Goal: Information Seeking & Learning: Find specific page/section

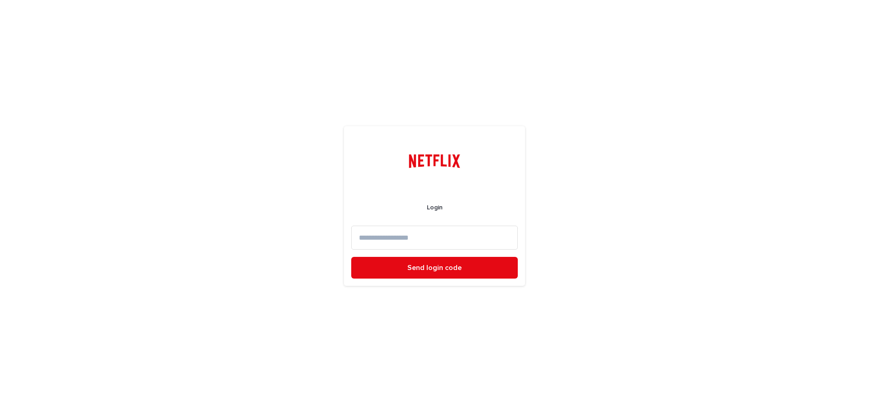
click at [408, 244] on input at bounding box center [434, 238] width 167 height 24
type input "**********"
click at [454, 266] on span "Send login code" at bounding box center [434, 267] width 54 height 7
click at [396, 236] on input at bounding box center [434, 238] width 167 height 24
paste input "******"
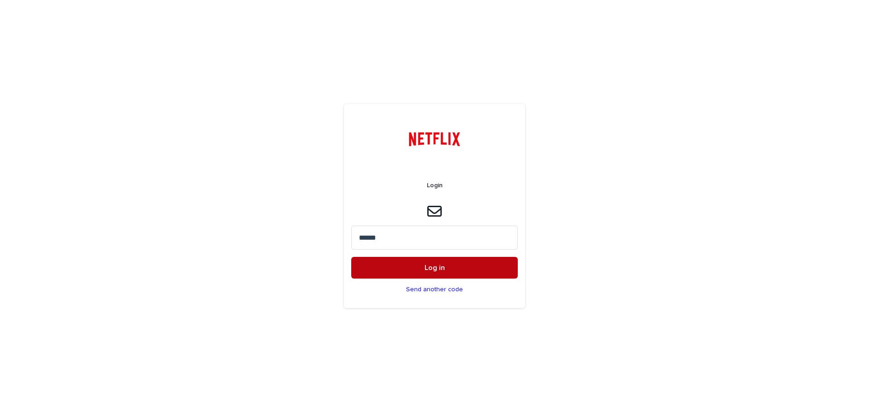
type input "******"
click at [419, 271] on button "Log in" at bounding box center [434, 268] width 167 height 22
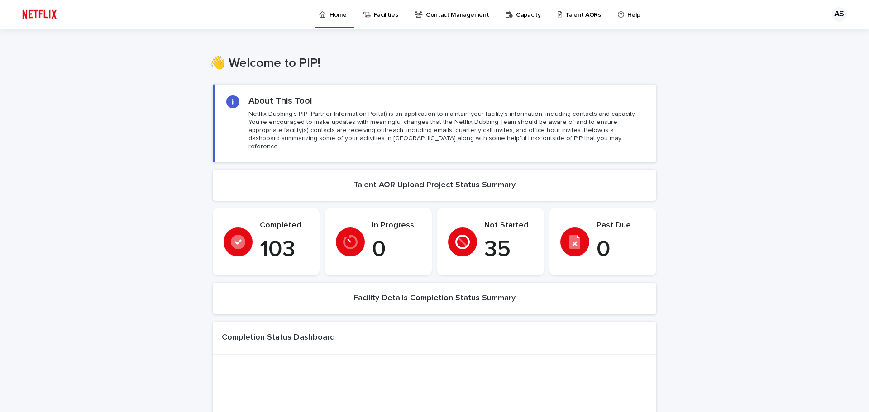
click at [565, 17] on p "Talent AORs" at bounding box center [583, 9] width 36 height 19
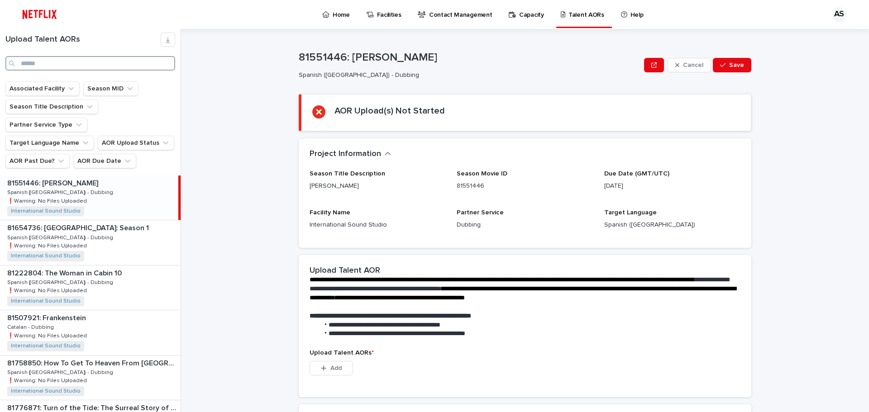
click at [55, 57] on input "Search" at bounding box center [90, 63] width 170 height 14
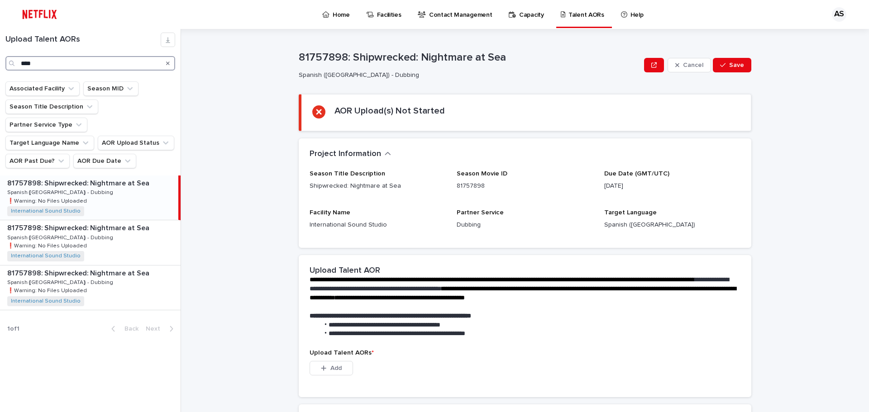
type input "****"
click at [165, 61] on div "Search" at bounding box center [168, 63] width 14 height 14
click at [165, 64] on div "Search" at bounding box center [168, 63] width 14 height 14
click at [168, 61] on icon "Search" at bounding box center [168, 63] width 4 height 5
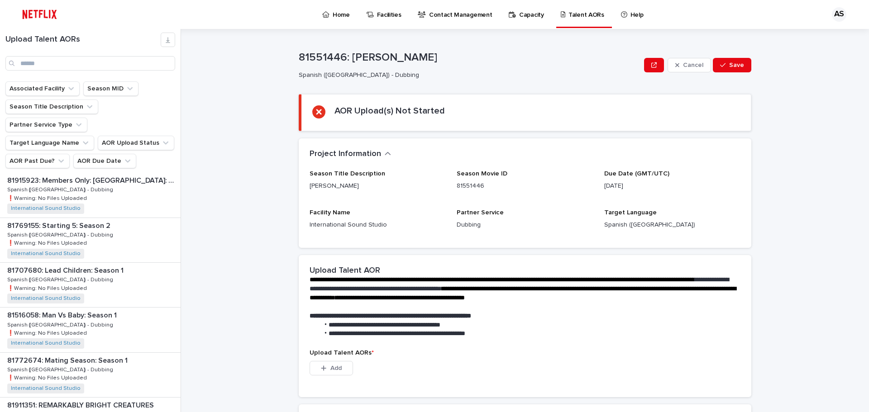
scroll to position [1125, 0]
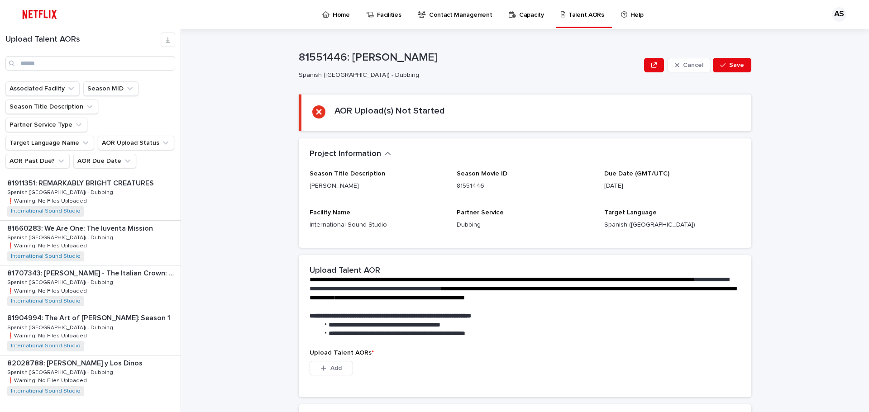
click at [148, 412] on button "Next" at bounding box center [161, 419] width 38 height 8
drag, startPoint x: 146, startPoint y: 400, endPoint x: 148, endPoint y: 391, distance: 9.2
click at [147, 412] on span "Next" at bounding box center [156, 419] width 20 height 6
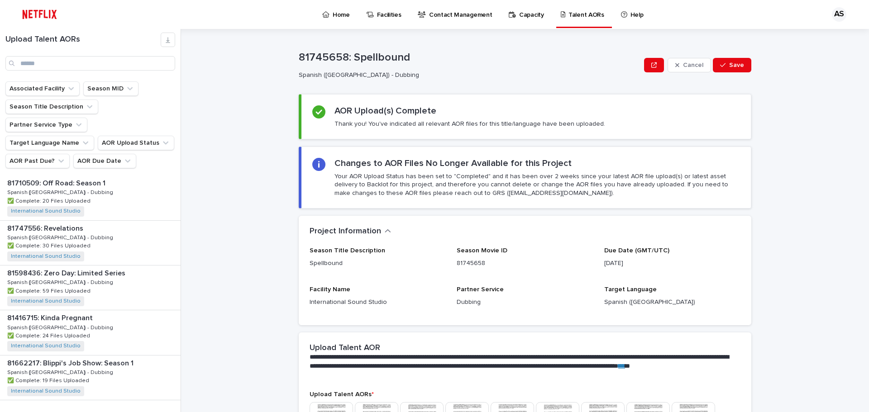
click at [146, 412] on span "Next" at bounding box center [156, 419] width 20 height 6
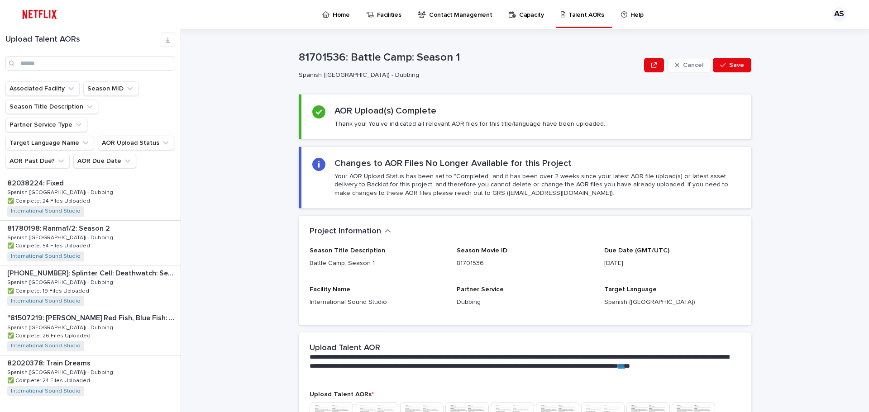
drag, startPoint x: 147, startPoint y: 399, endPoint x: 206, endPoint y: 289, distance: 124.7
click at [148, 412] on span "Next" at bounding box center [156, 419] width 20 height 6
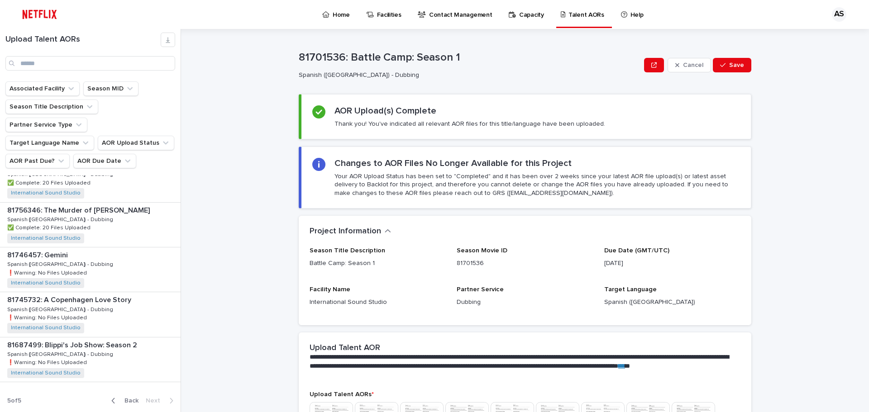
scroll to position [675, 0]
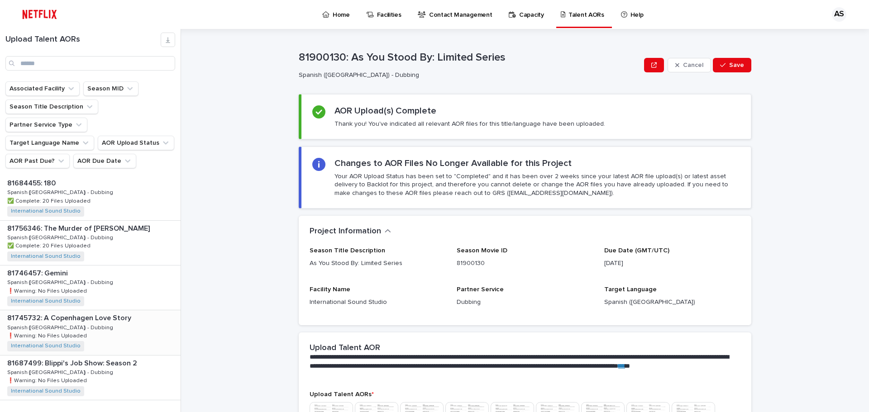
click at [96, 312] on p "81745732: A Copenhagen Love Story" at bounding box center [70, 317] width 126 height 10
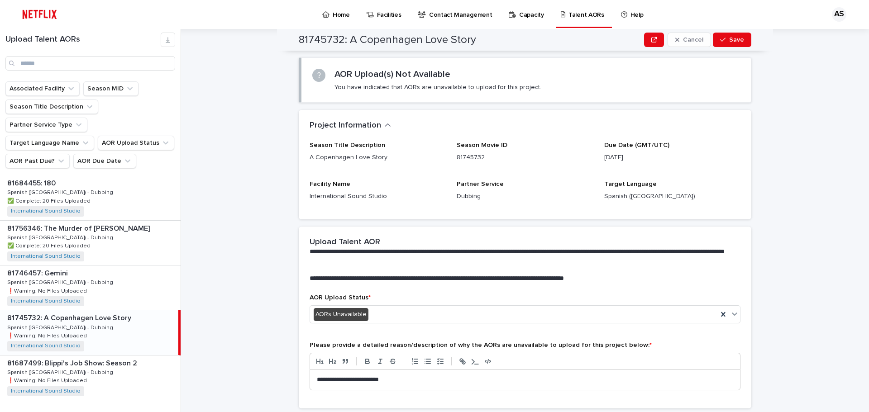
scroll to position [21, 0]
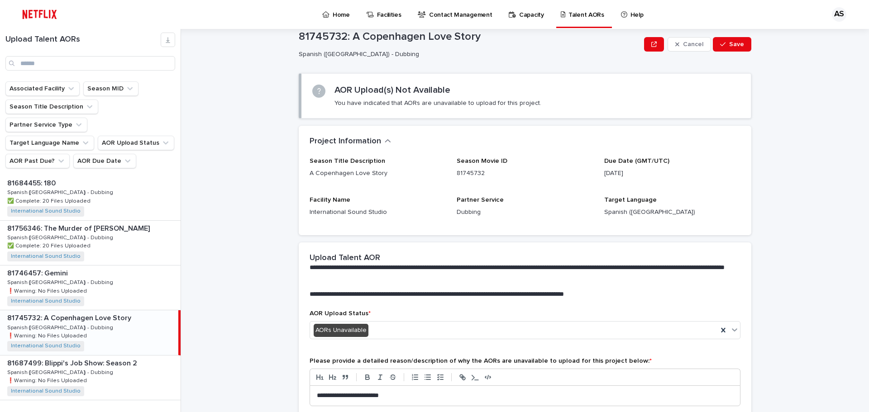
click at [333, 14] on p "Home" at bounding box center [341, 9] width 17 height 19
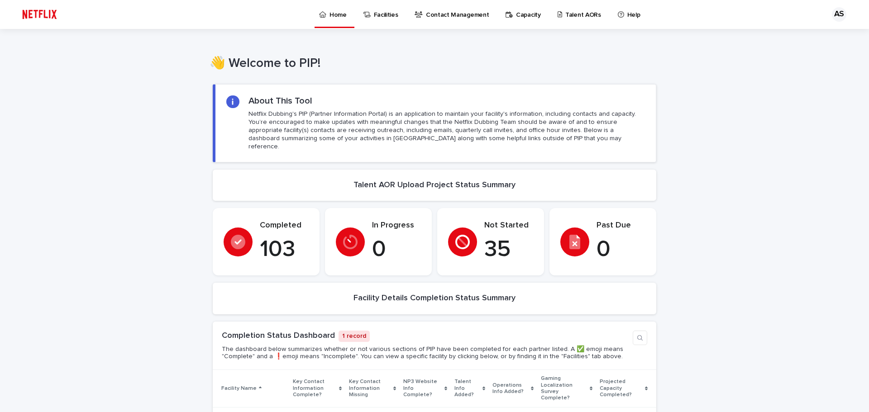
click at [565, 9] on p "Talent AORs" at bounding box center [583, 9] width 36 height 19
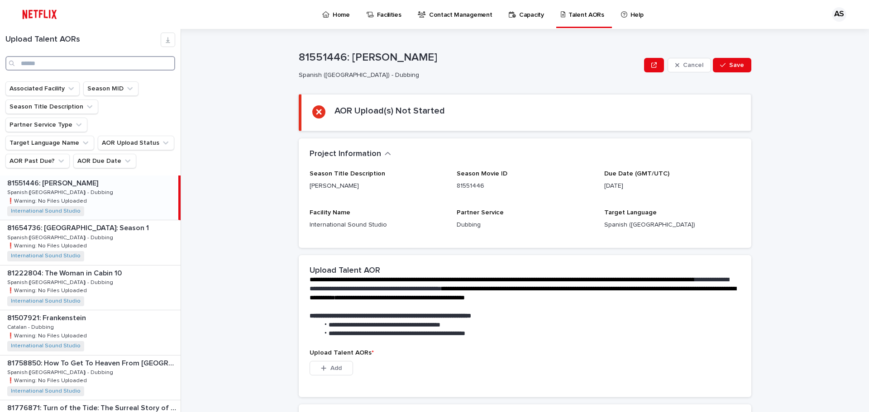
click at [100, 68] on input "Search" at bounding box center [90, 63] width 170 height 14
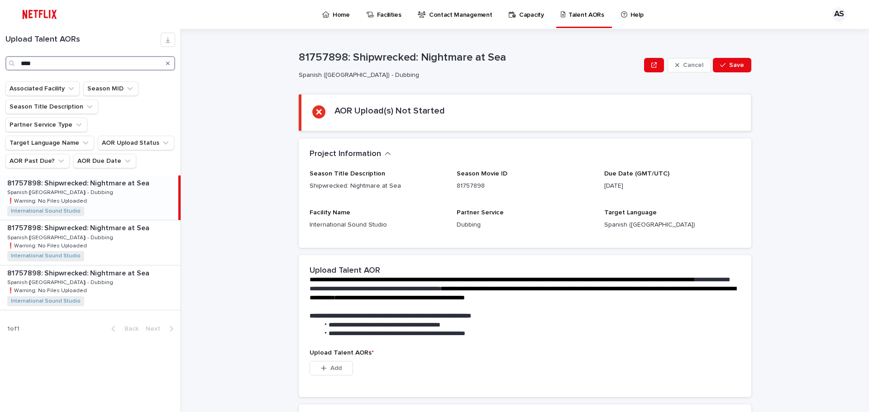
type input "****"
click at [74, 177] on p "81757898: Shipwrecked: Nightmare at Sea" at bounding box center [79, 182] width 144 height 10
click at [84, 222] on p "81757898: Shipwrecked: Nightmare at Sea" at bounding box center [79, 227] width 144 height 10
click at [83, 267] on p "81757898: Shipwrecked: Nightmare at Sea" at bounding box center [79, 272] width 144 height 10
click at [75, 177] on p "81757898: Shipwrecked: Nightmare at Sea" at bounding box center [79, 182] width 144 height 10
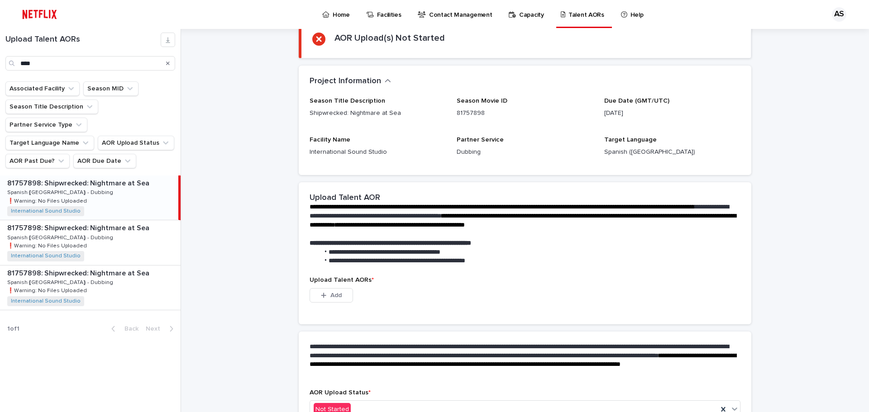
scroll to position [130, 0]
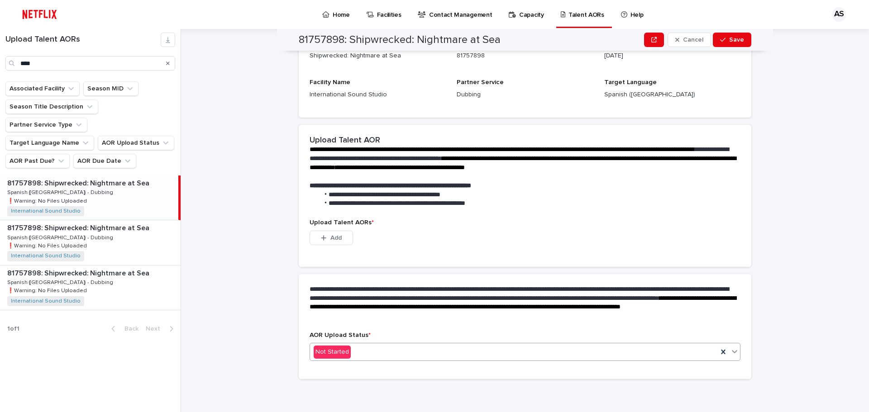
click at [393, 356] on div "Not Started" at bounding box center [514, 352] width 408 height 15
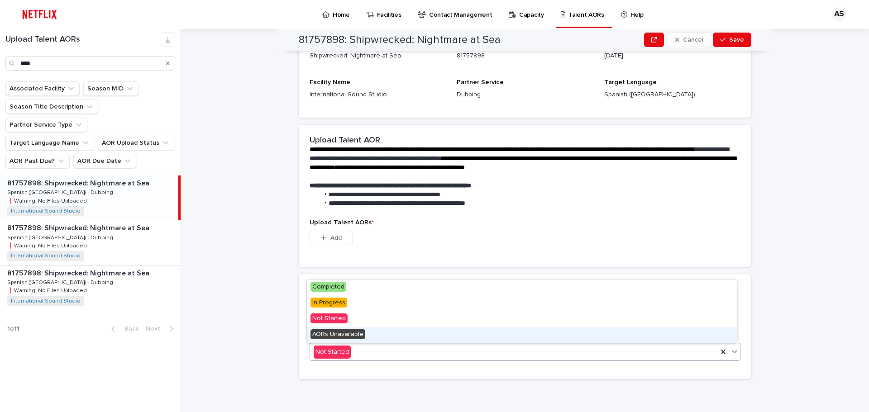
click at [363, 336] on span "AORs Unavailable" at bounding box center [337, 334] width 55 height 10
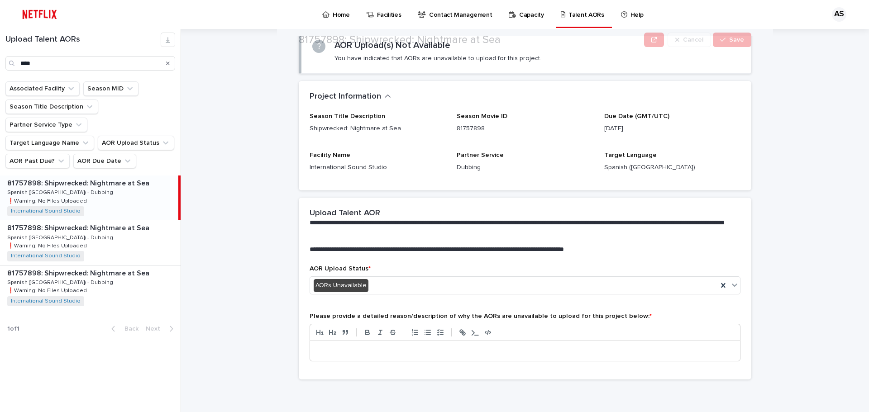
scroll to position [66, 0]
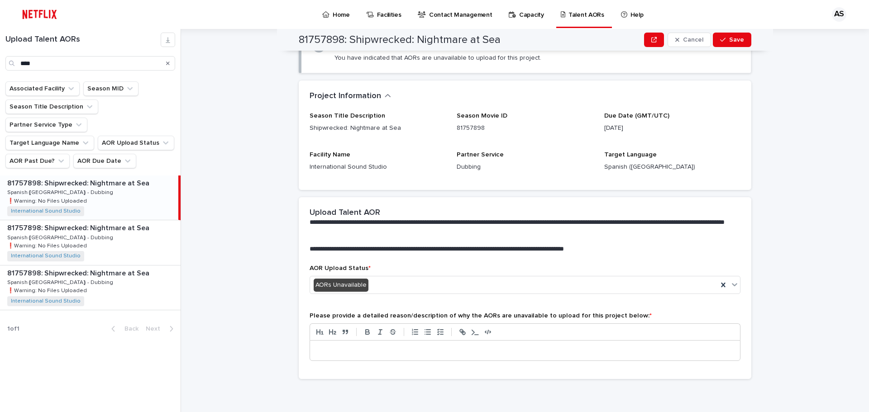
click at [344, 350] on p at bounding box center [525, 350] width 416 height 9
click at [730, 38] on span "Save" at bounding box center [736, 40] width 15 height 6
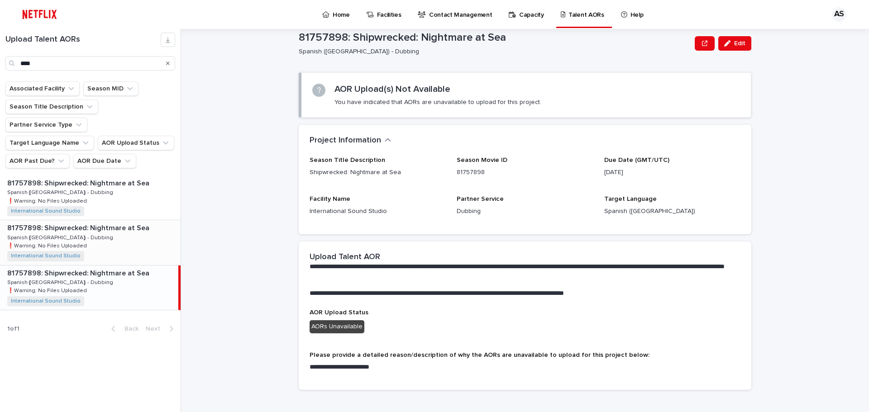
scroll to position [33, 0]
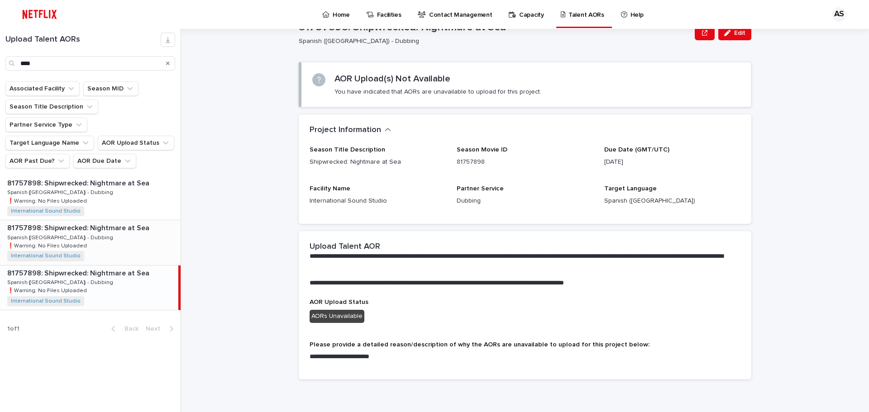
click at [96, 222] on p "81757898: Shipwrecked: Nightmare at Sea" at bounding box center [79, 227] width 144 height 10
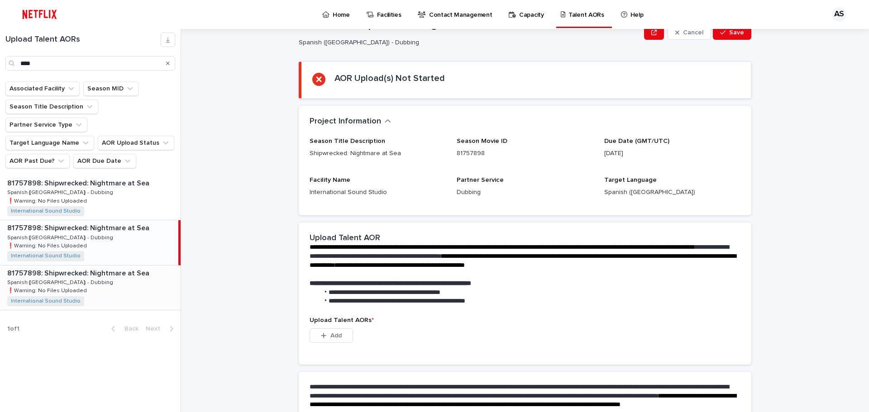
click at [86, 267] on p "81757898: Shipwrecked: Nightmare at Sea" at bounding box center [79, 272] width 144 height 10
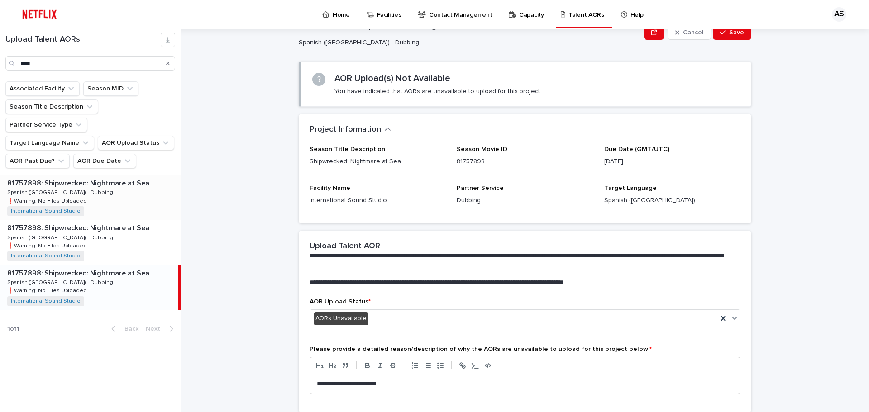
click at [74, 177] on p "81757898: Shipwrecked: Nightmare at Sea" at bounding box center [79, 182] width 144 height 10
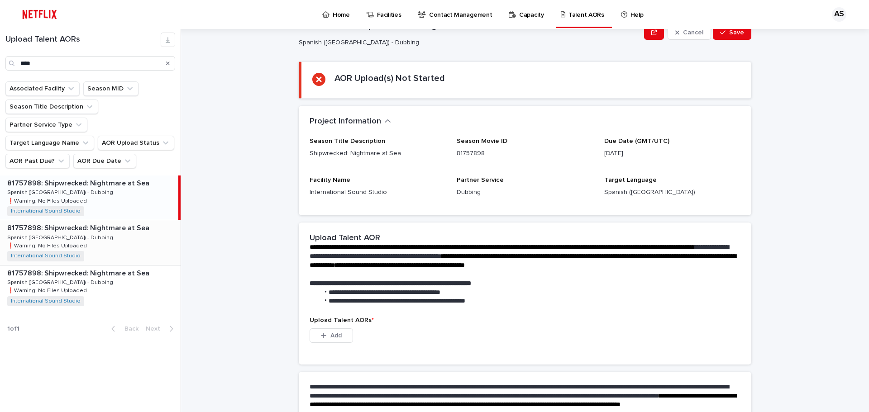
click at [76, 222] on p "81757898: Shipwrecked: Nightmare at Sea" at bounding box center [79, 227] width 144 height 10
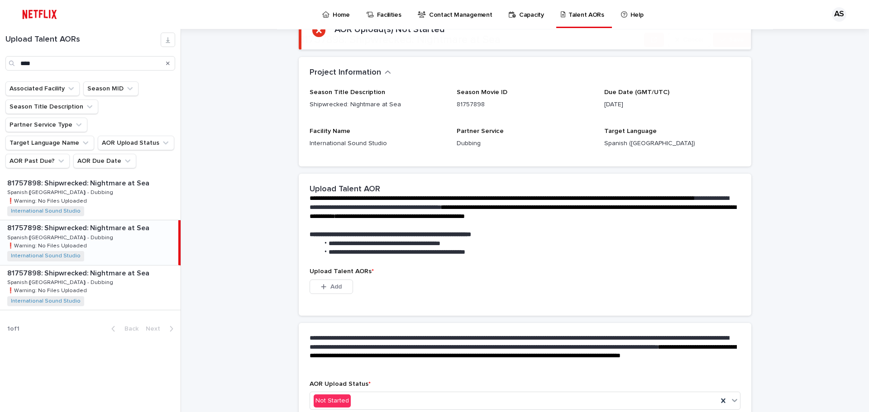
scroll to position [130, 0]
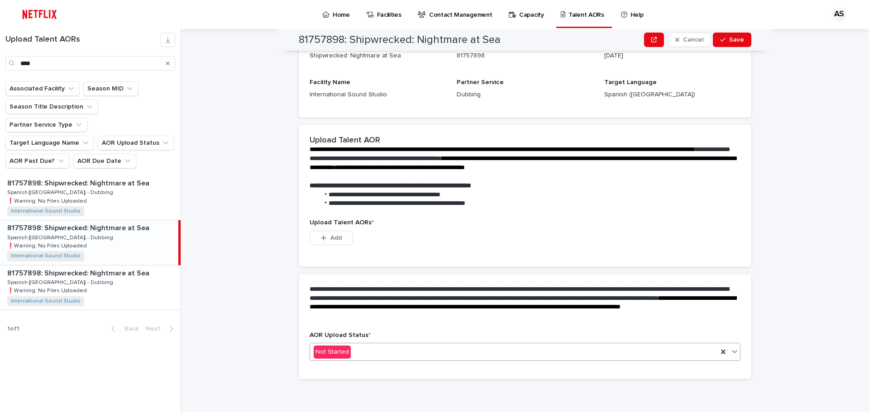
click at [352, 351] on div "Not Started" at bounding box center [514, 352] width 408 height 15
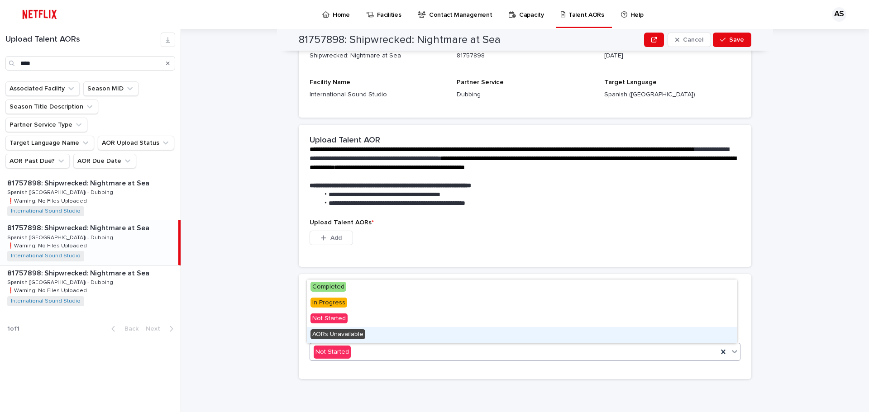
click at [342, 333] on span "AORs Unavailable" at bounding box center [337, 334] width 55 height 10
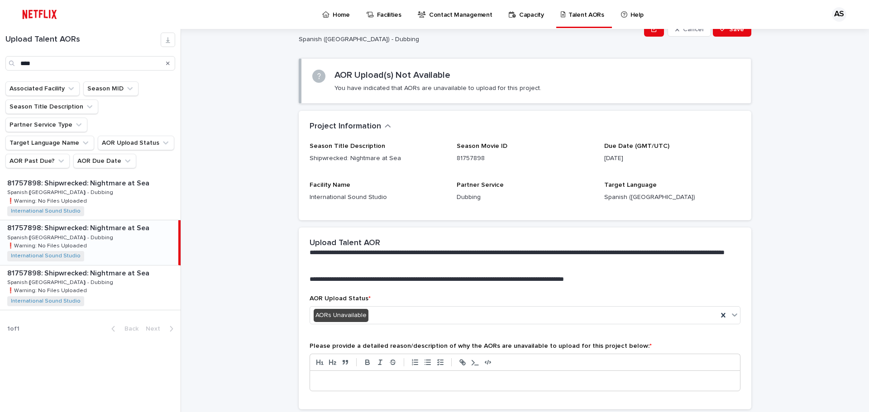
scroll to position [66, 0]
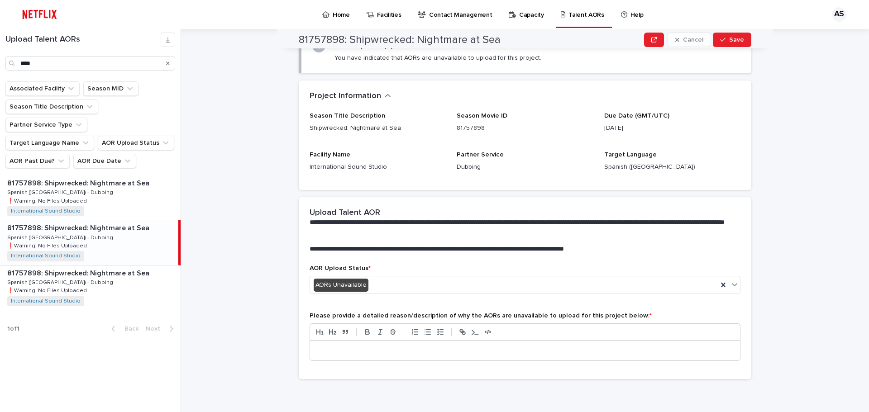
click at [337, 344] on div at bounding box center [525, 351] width 430 height 20
click at [732, 41] on span "Save" at bounding box center [736, 40] width 15 height 6
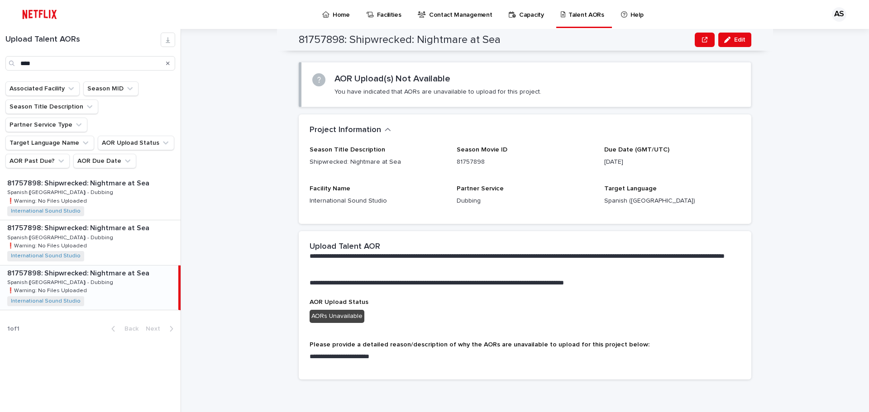
scroll to position [33, 0]
click at [333, 13] on p "Home" at bounding box center [341, 9] width 17 height 19
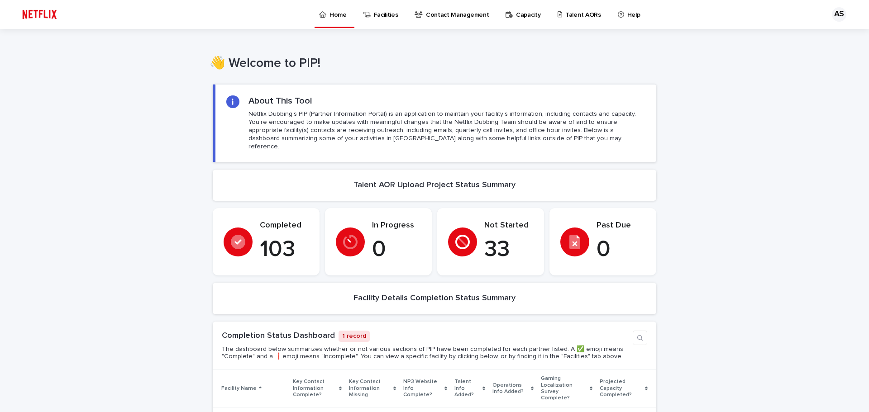
click at [565, 13] on p "Talent AORs" at bounding box center [583, 9] width 36 height 19
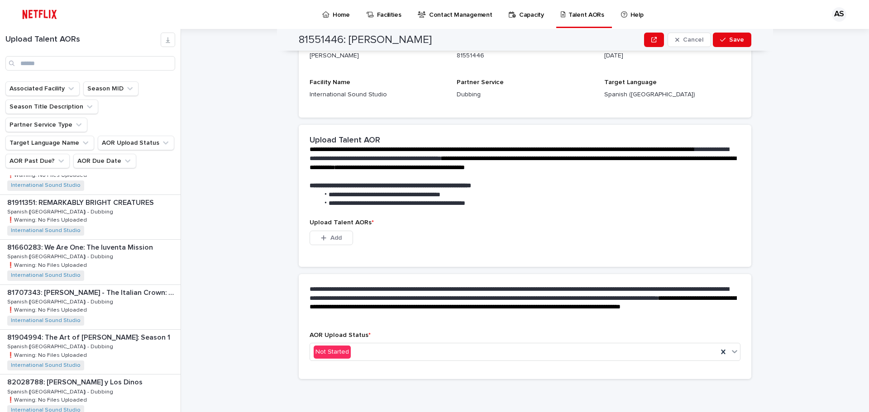
scroll to position [1125, 0]
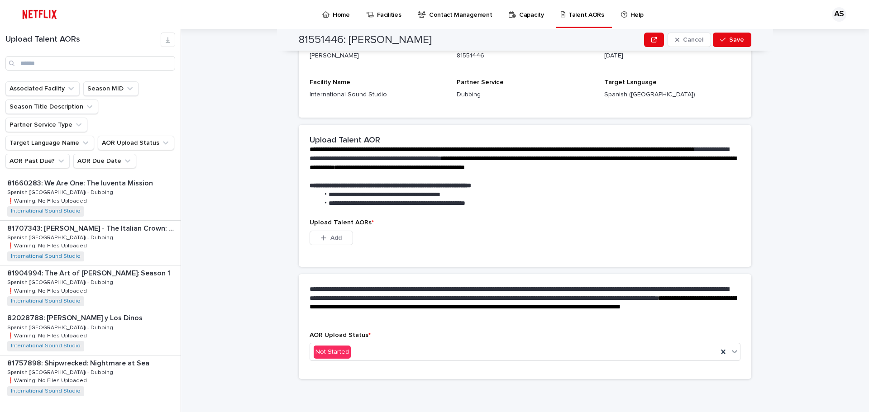
click at [147, 412] on span "Next" at bounding box center [156, 419] width 20 height 6
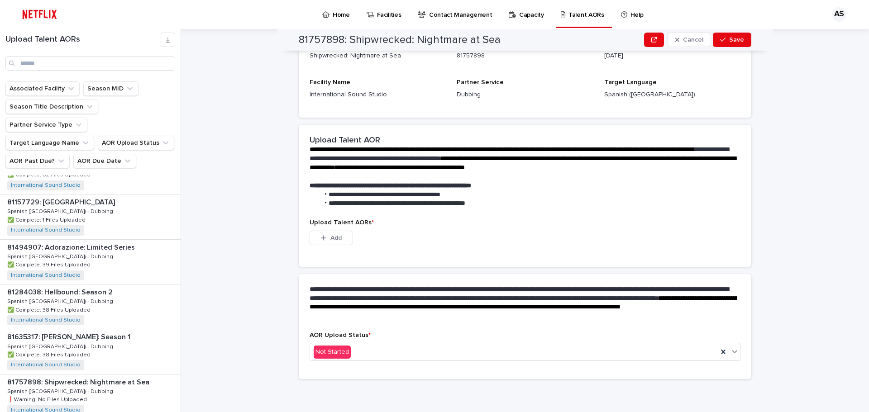
scroll to position [1125, 0]
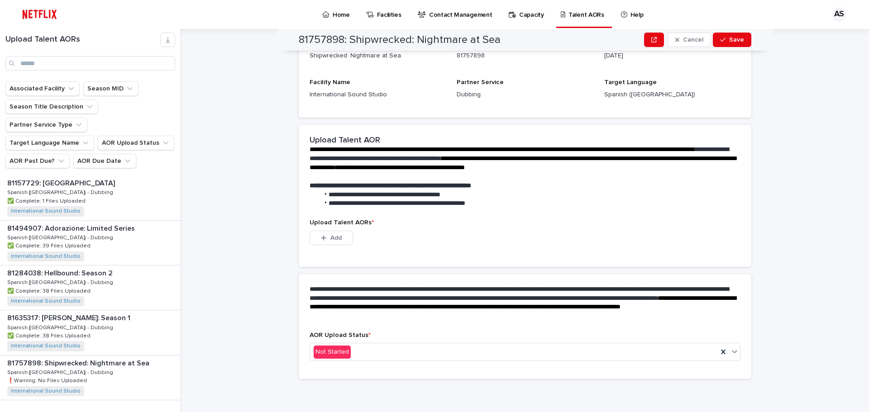
click at [148, 412] on span "Next" at bounding box center [156, 419] width 20 height 6
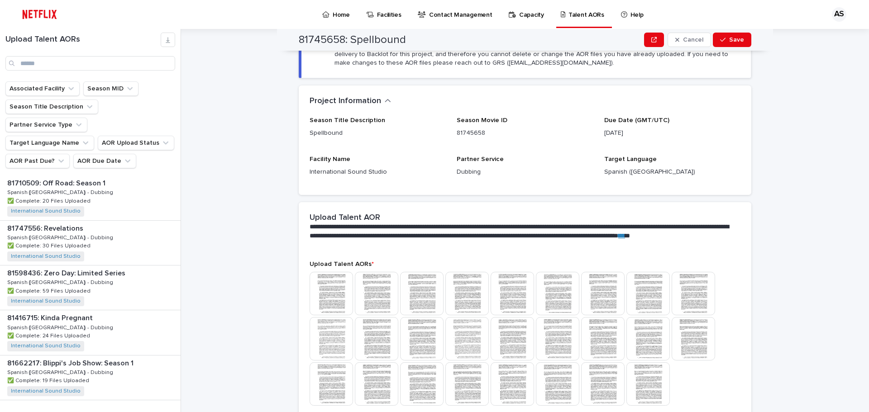
click at [148, 412] on span "Next" at bounding box center [156, 419] width 20 height 6
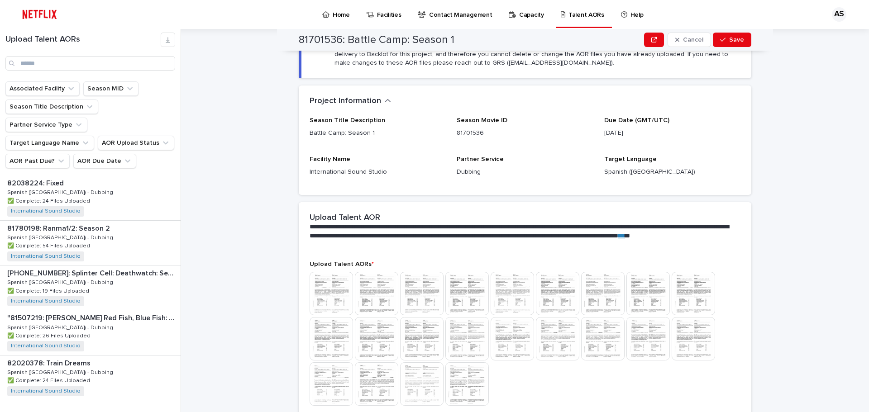
click at [147, 412] on span "Next" at bounding box center [156, 419] width 20 height 6
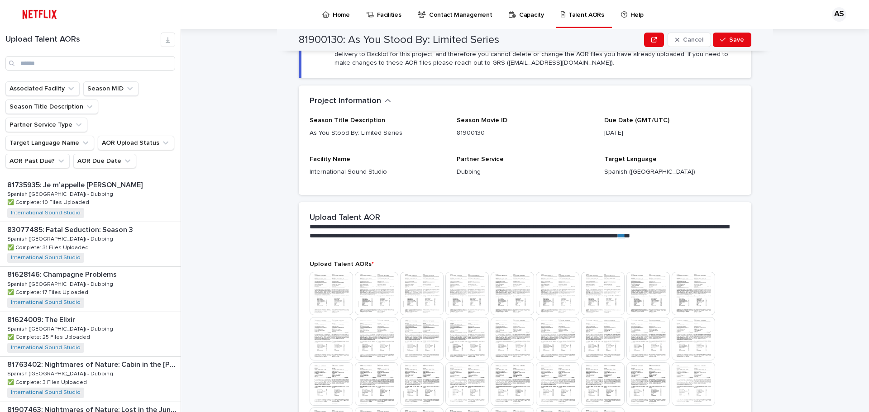
scroll to position [675, 0]
click at [87, 358] on p "81687499: Blippi's Job Show: Season 2" at bounding box center [73, 363] width 132 height 10
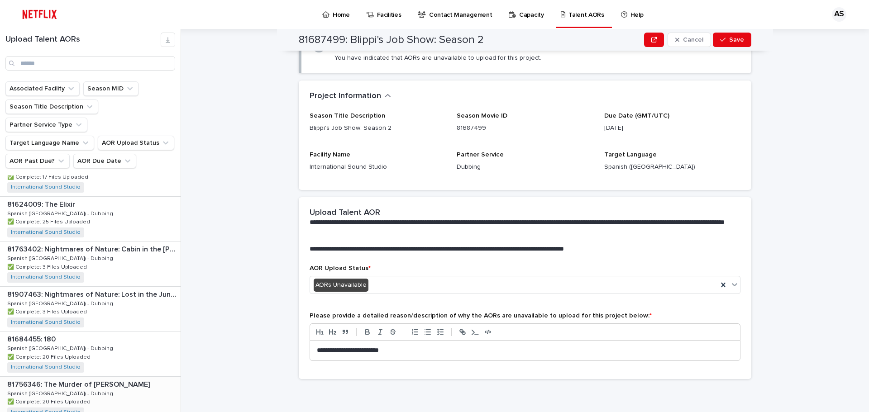
scroll to position [675, 0]
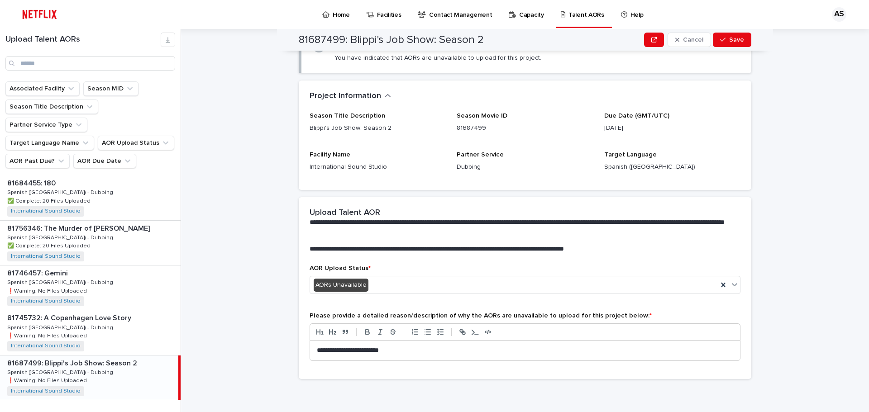
click at [333, 11] on p "Home" at bounding box center [341, 9] width 17 height 19
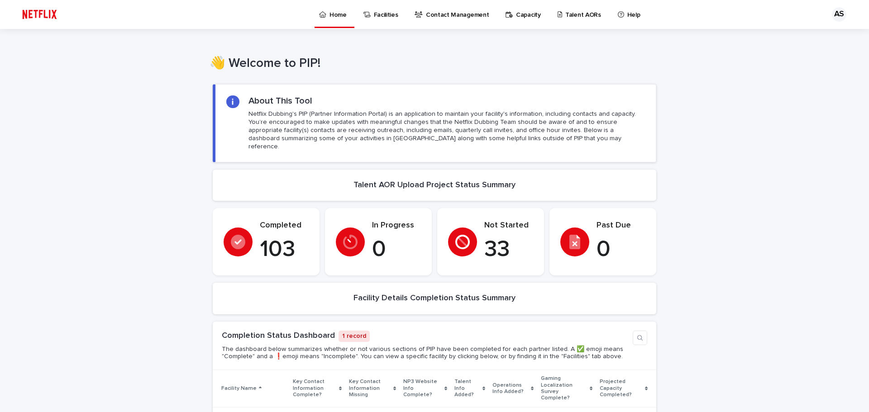
click at [565, 11] on p "Talent AORs" at bounding box center [583, 9] width 36 height 19
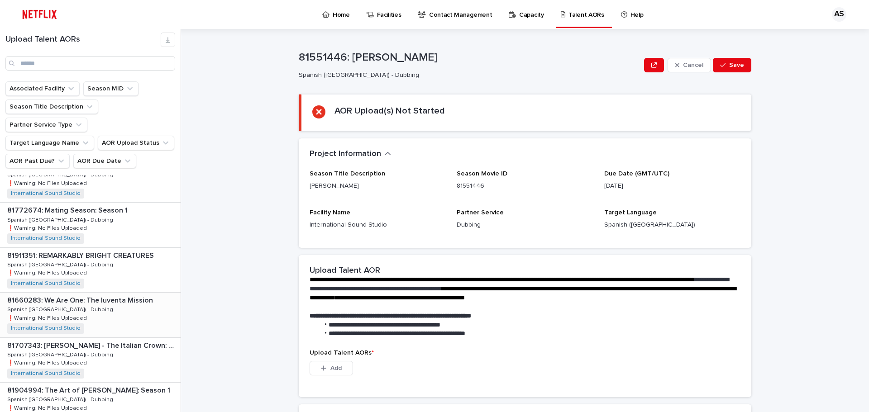
scroll to position [1125, 0]
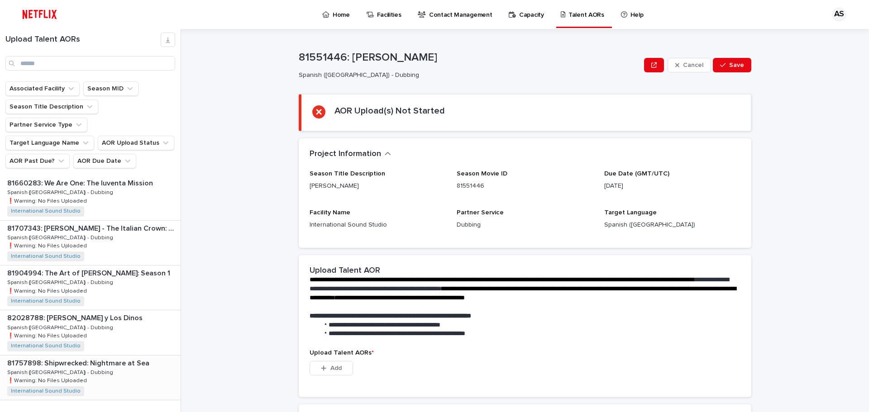
click at [98, 356] on div "81757898: Shipwrecked: Nightmare at Sea 81757898: Shipwrecked: Nightmare at Sea…" at bounding box center [90, 378] width 181 height 44
click at [151, 412] on span "Next" at bounding box center [156, 419] width 20 height 6
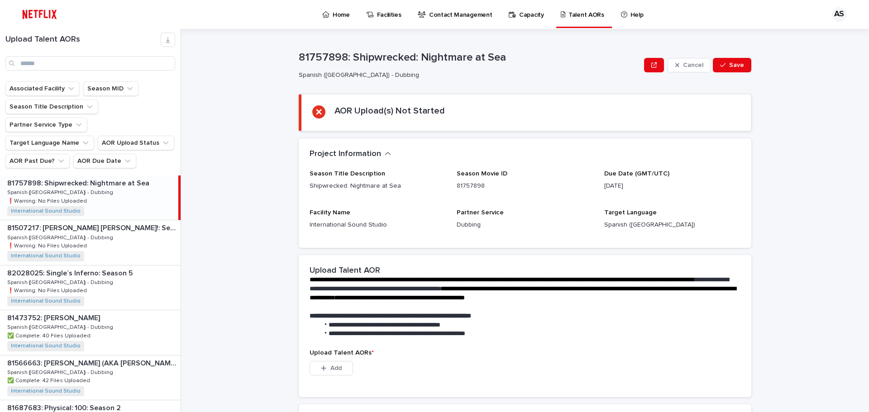
click at [123, 177] on p "81757898: Shipwrecked: Nightmare at Sea" at bounding box center [79, 182] width 144 height 10
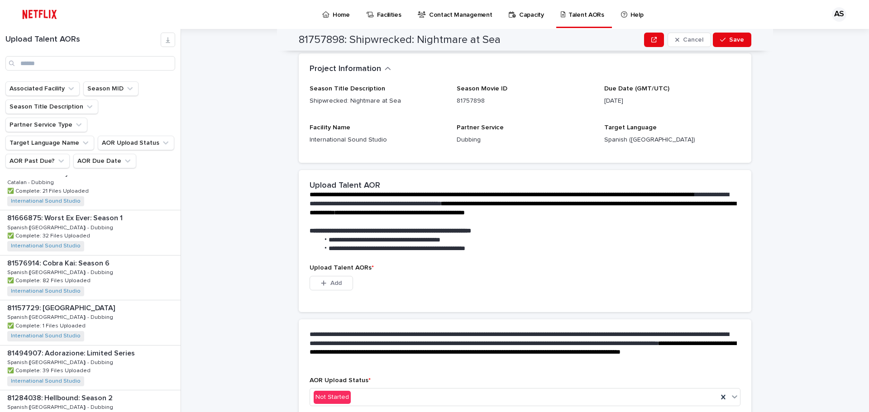
scroll to position [1125, 0]
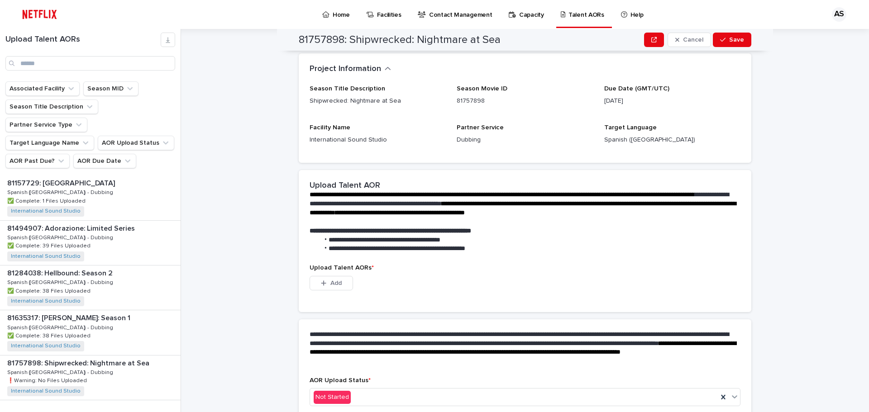
drag, startPoint x: 124, startPoint y: 401, endPoint x: 126, endPoint y: 352, distance: 49.0
click at [124, 412] on span "Back" at bounding box center [128, 419] width 19 height 6
click at [104, 356] on div "81757898: Shipwrecked: Nightmare at Sea 81757898: Shipwrecked: Nightmare at Sea…" at bounding box center [89, 378] width 178 height 44
click at [114, 358] on p "81757898: Shipwrecked: Nightmare at Sea" at bounding box center [79, 363] width 144 height 10
click at [149, 412] on span "Next" at bounding box center [156, 419] width 20 height 6
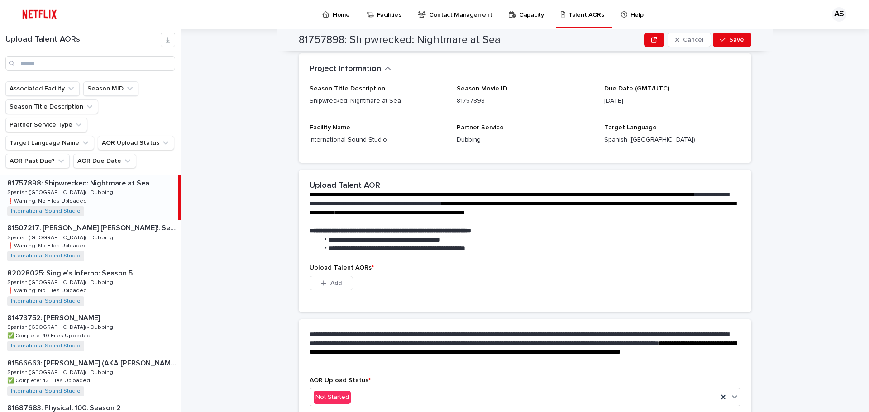
click at [112, 177] on p "81757898: Shipwrecked: Nightmare at Sea" at bounding box center [79, 182] width 144 height 10
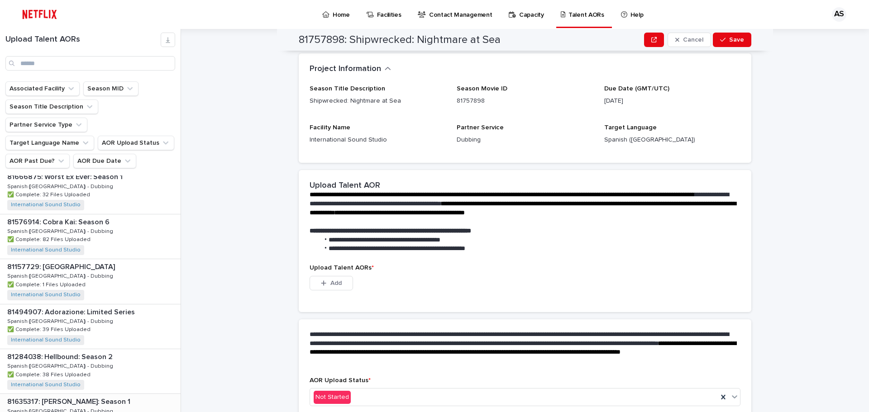
scroll to position [1125, 0]
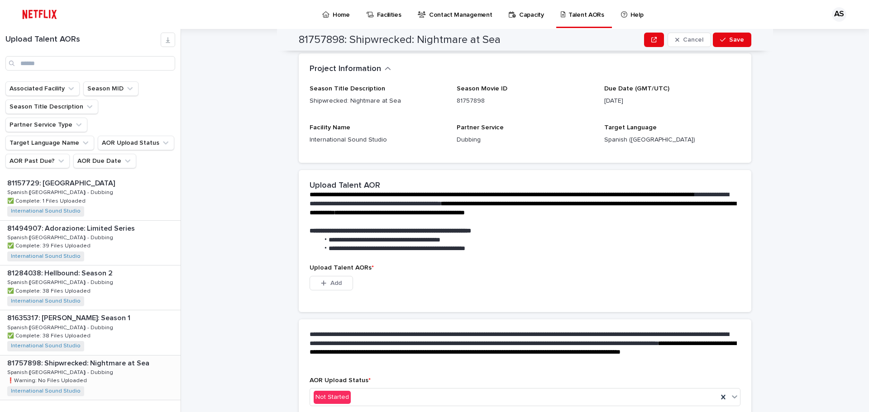
click at [118, 356] on div "81757898: Shipwrecked: Nightmare at Sea 81757898: Shipwrecked: Nightmare at Sea…" at bounding box center [90, 378] width 181 height 44
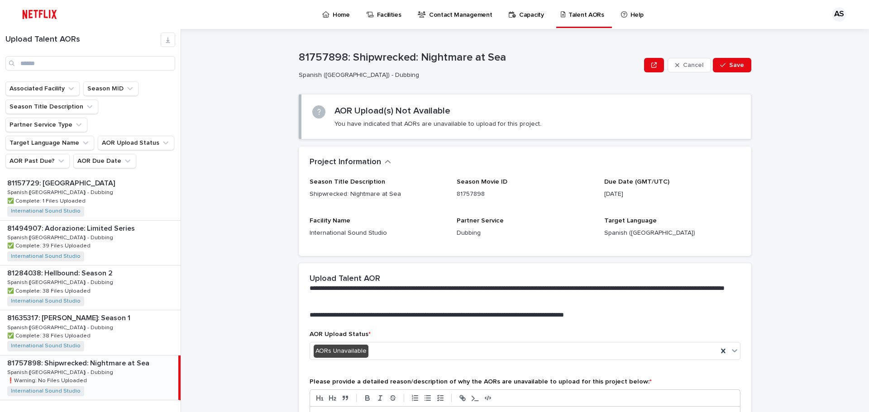
scroll to position [66, 0]
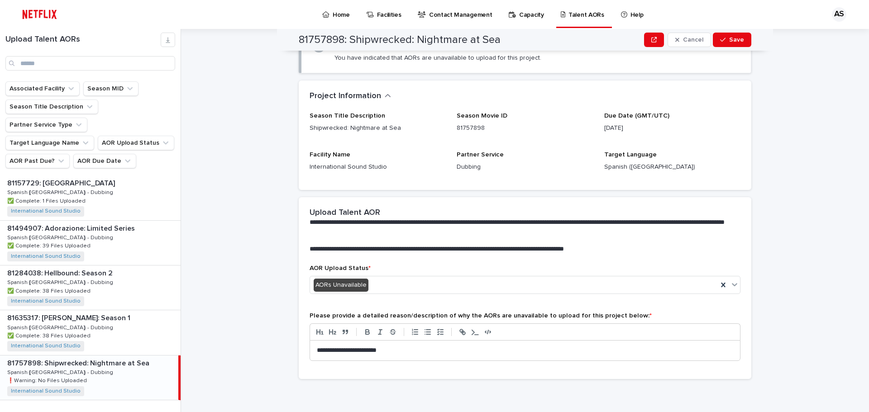
click at [149, 412] on span "Next" at bounding box center [156, 419] width 20 height 6
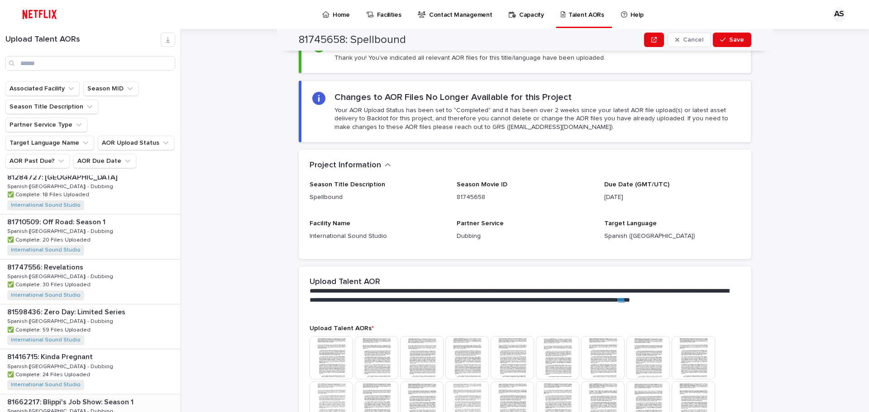
scroll to position [1125, 0]
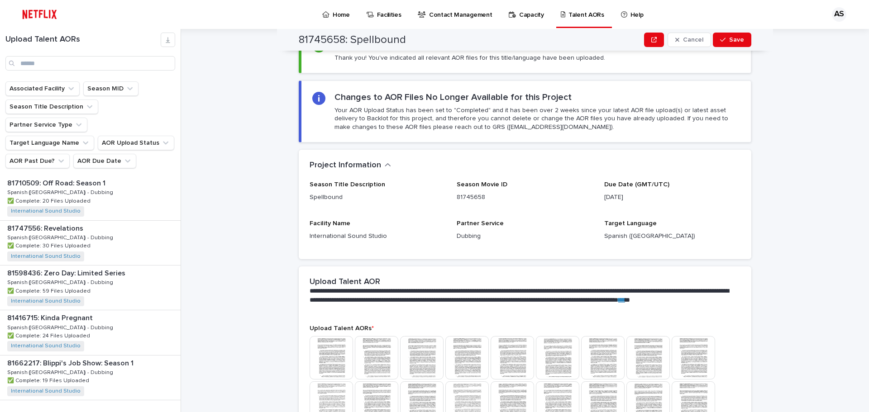
click at [148, 412] on span "Next" at bounding box center [156, 419] width 20 height 6
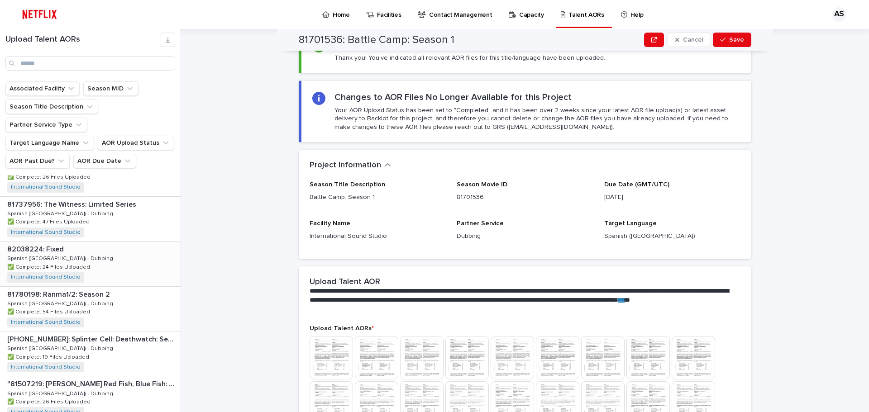
scroll to position [1125, 0]
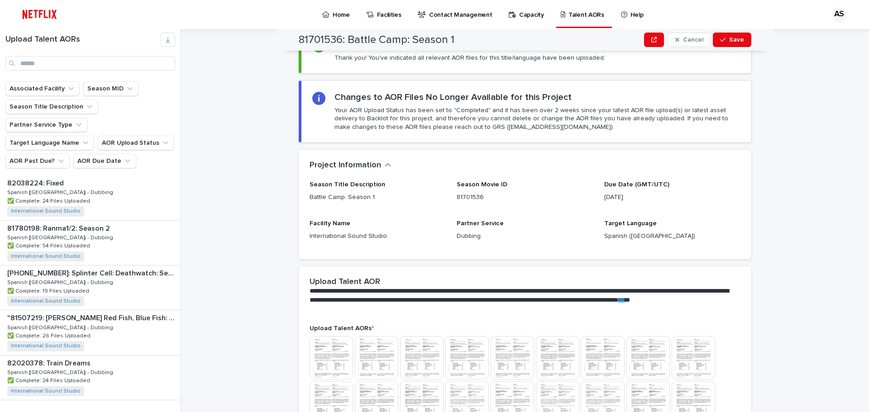
click at [153, 412] on span "Next" at bounding box center [156, 419] width 20 height 6
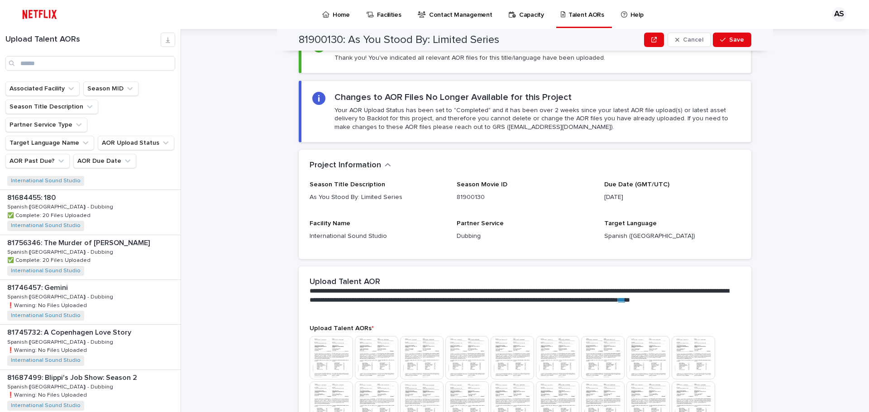
scroll to position [675, 0]
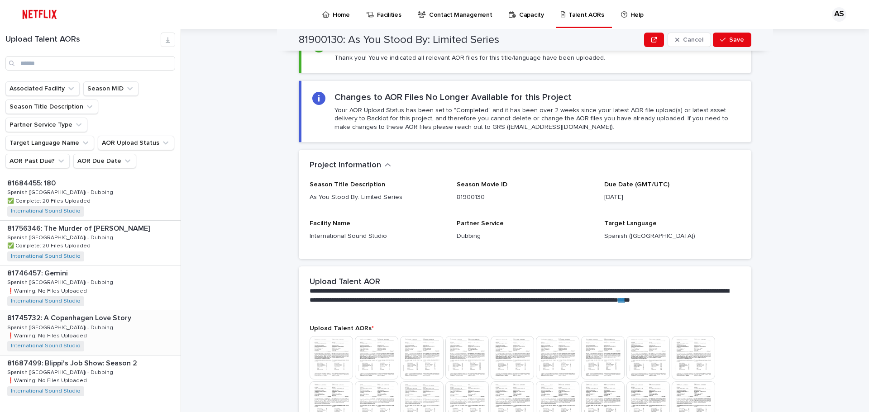
click at [114, 312] on p "81745732: A Copenhagen Love Story" at bounding box center [70, 317] width 126 height 10
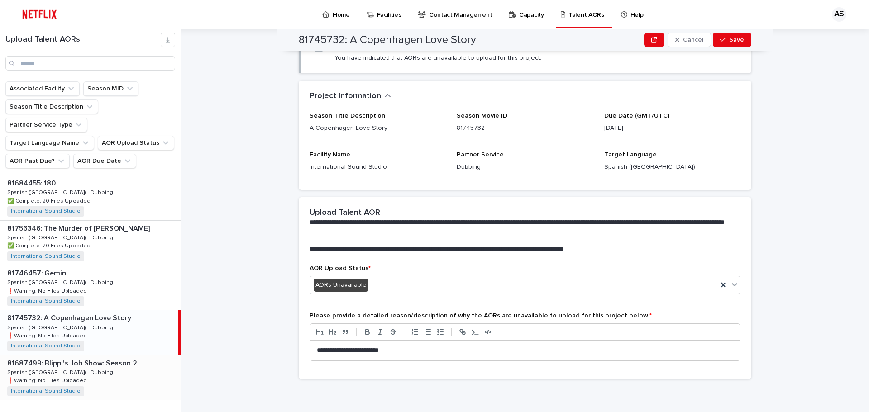
click at [106, 358] on p "81687499: Blippi's Job Show: Season 2" at bounding box center [73, 363] width 132 height 10
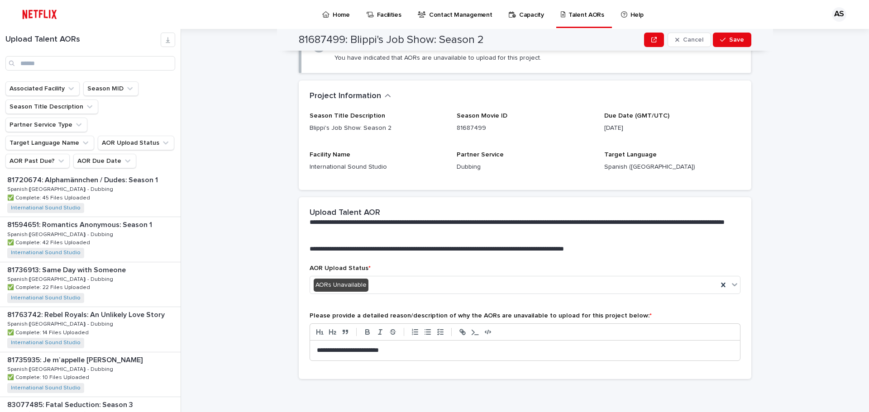
scroll to position [41, 0]
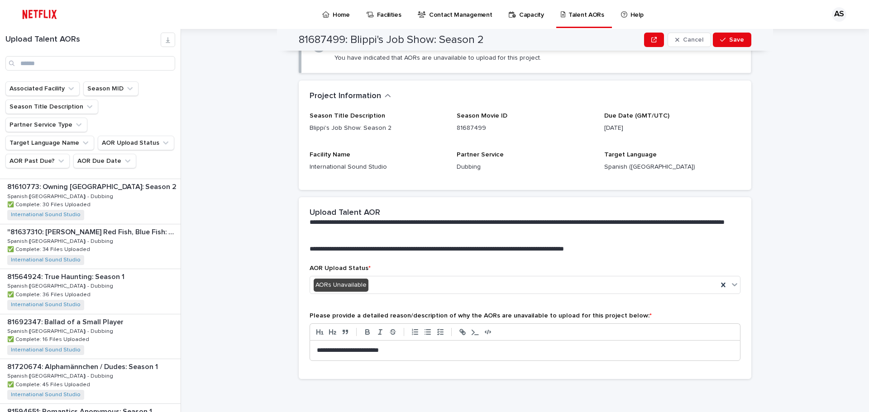
click at [333, 14] on p "Home" at bounding box center [341, 9] width 17 height 19
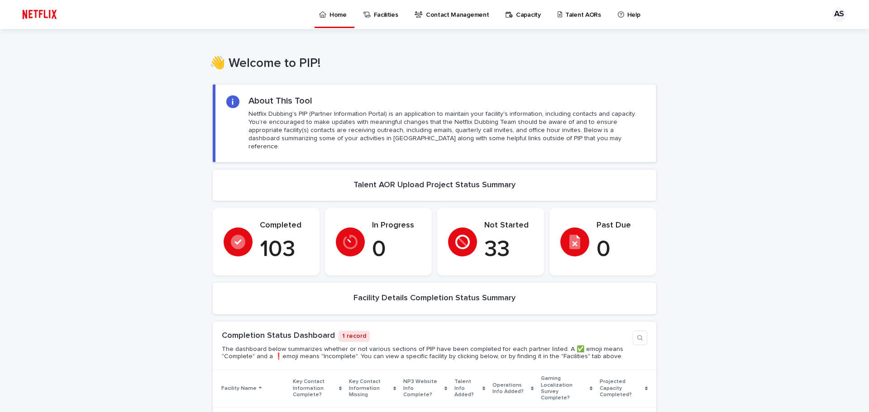
click at [565, 14] on p "Talent AORs" at bounding box center [583, 9] width 36 height 19
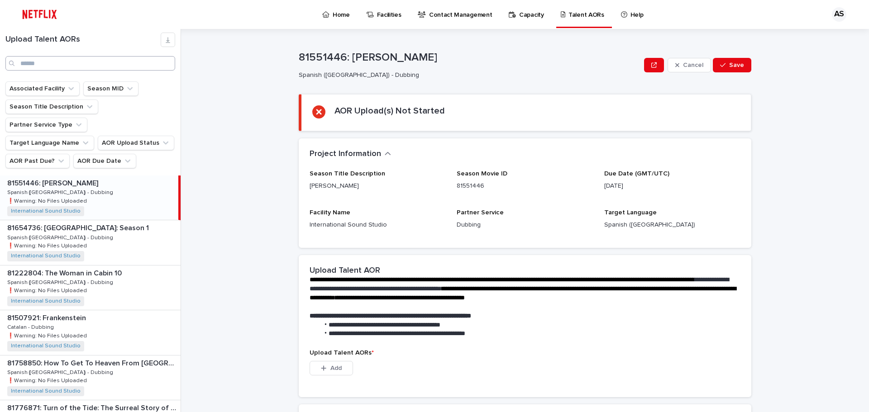
click at [95, 72] on div "Upload Talent AORs" at bounding box center [90, 55] width 181 height 52
click at [90, 62] on input "Search" at bounding box center [90, 63] width 170 height 14
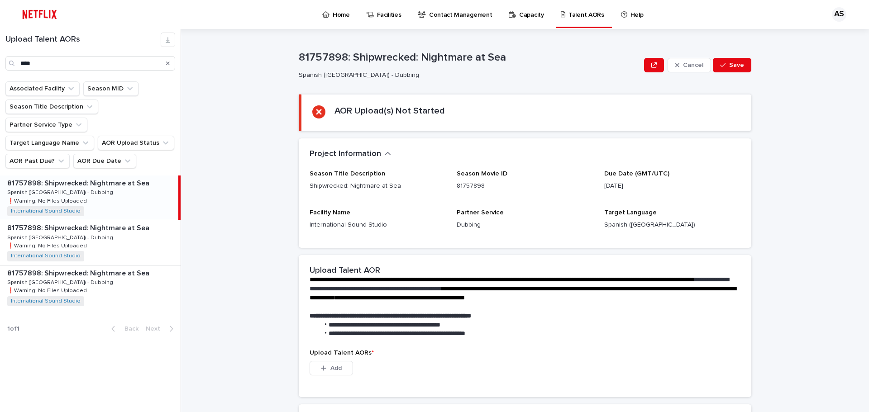
click at [95, 177] on p "81757898: Shipwrecked: Nightmare at Sea" at bounding box center [79, 182] width 144 height 10
click at [73, 222] on p "81757898: Shipwrecked: Nightmare at Sea" at bounding box center [79, 227] width 144 height 10
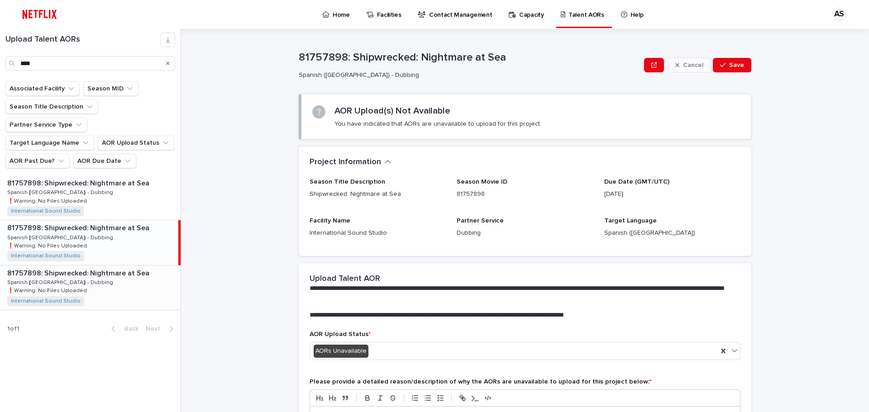
click at [98, 267] on p "81757898: Shipwrecked: Nightmare at Sea" at bounding box center [79, 272] width 144 height 10
click at [94, 222] on p "81757898: Shipwrecked: Nightmare at Sea" at bounding box center [79, 227] width 144 height 10
click at [98, 267] on p "81757898: Shipwrecked: Nightmare at Sea" at bounding box center [79, 272] width 144 height 10
click at [83, 177] on p "81757898: Shipwrecked: Nightmare at Sea" at bounding box center [79, 182] width 144 height 10
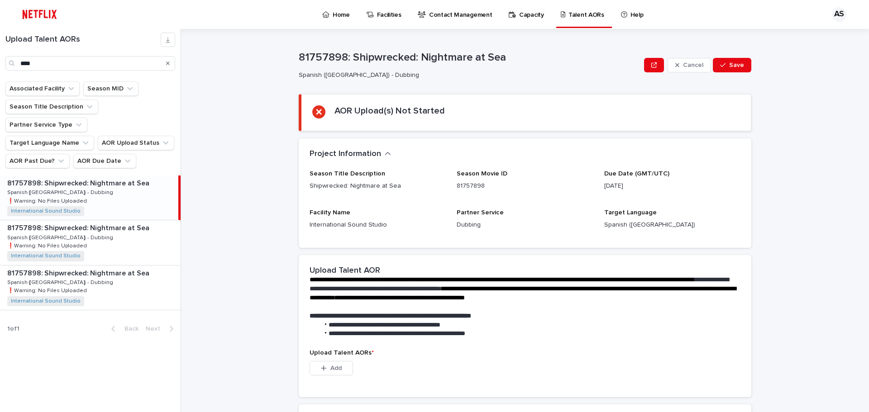
click at [81, 54] on div "Upload Talent AORs ****" at bounding box center [90, 52] width 181 height 38
drag, startPoint x: 72, startPoint y: 62, endPoint x: 0, endPoint y: 59, distance: 72.5
click at [0, 63] on div "Upload Talent AORs ****" at bounding box center [90, 52] width 181 height 38
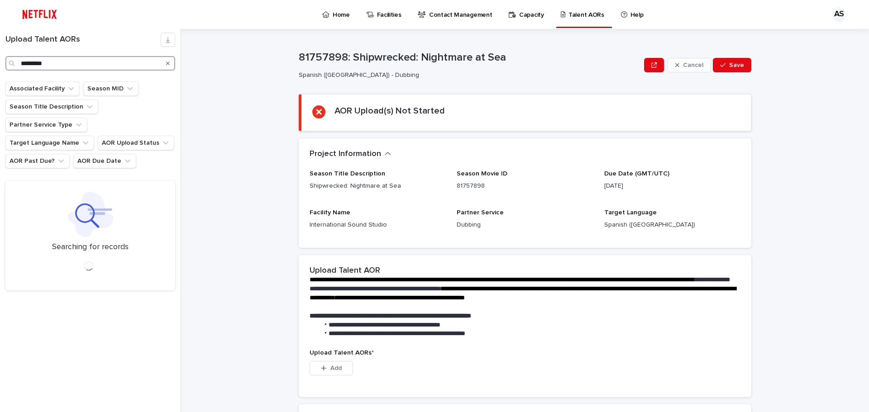
type input "**********"
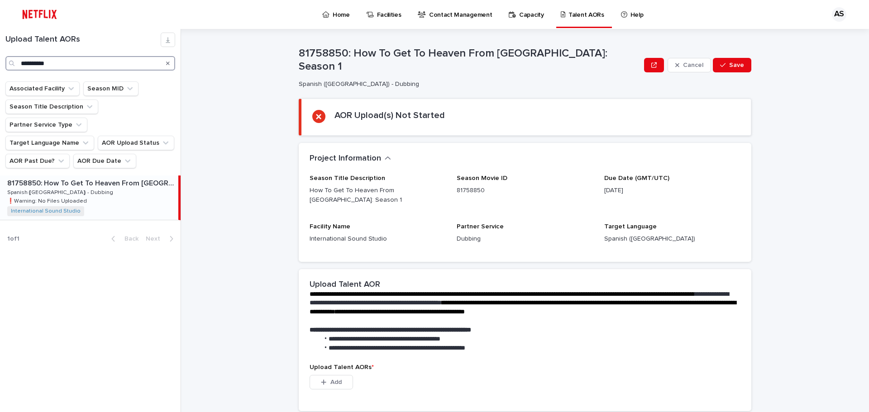
scroll to position [0, 0]
drag, startPoint x: 82, startPoint y: 67, endPoint x: 0, endPoint y: 62, distance: 82.5
click at [0, 62] on div "**********" at bounding box center [90, 52] width 181 height 38
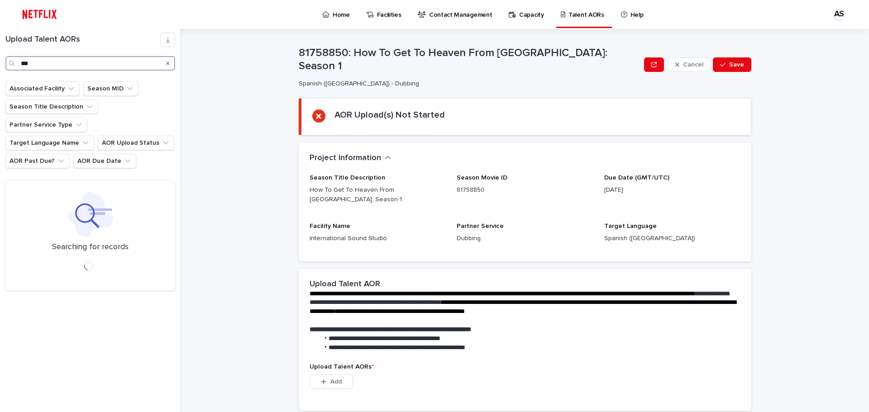
type input "****"
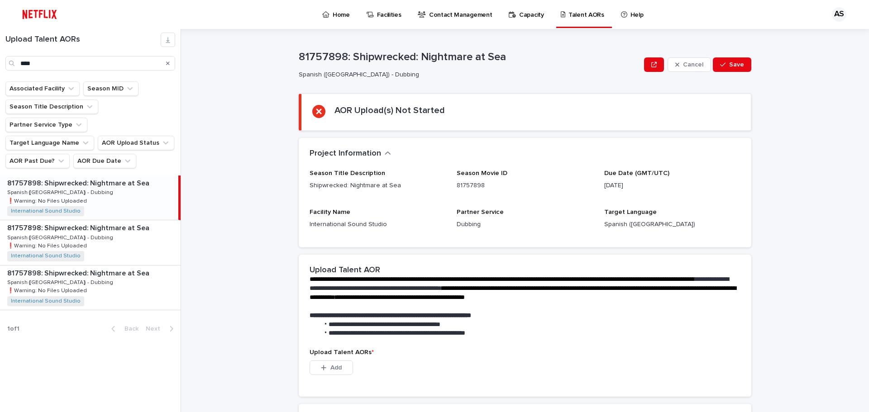
click at [118, 177] on p "81757898: Shipwrecked: Nightmare at Sea" at bounding box center [79, 182] width 144 height 10
click at [113, 222] on p "81757898: Shipwrecked: Nightmare at Sea" at bounding box center [79, 227] width 144 height 10
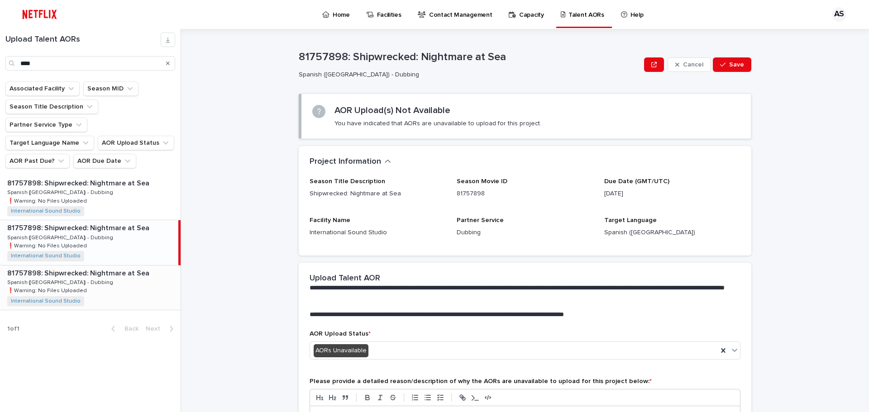
click at [105, 267] on p "81757898: Shipwrecked: Nightmare at Sea" at bounding box center [79, 272] width 144 height 10
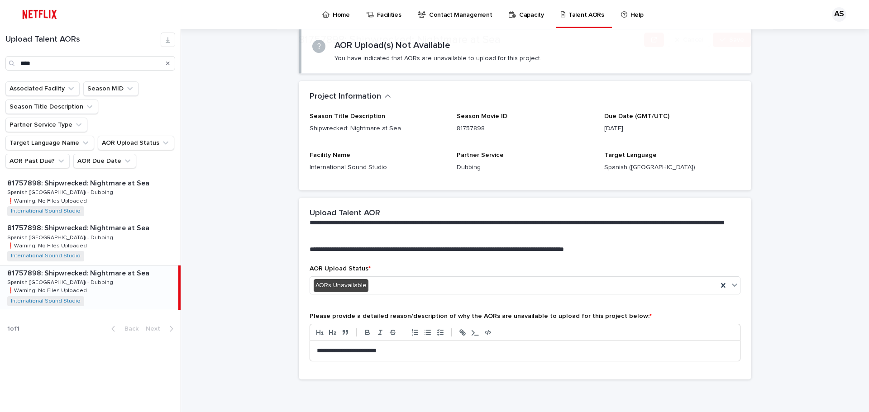
scroll to position [66, 0]
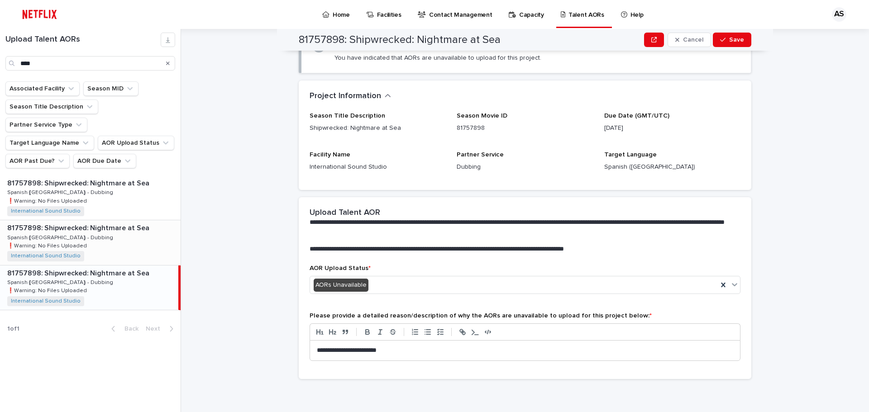
click at [105, 222] on p "81757898: Shipwrecked: Nightmare at Sea" at bounding box center [79, 227] width 144 height 10
click at [99, 267] on p "81757898: Shipwrecked: Nightmare at Sea" at bounding box center [79, 272] width 144 height 10
click at [99, 222] on p "81757898: Shipwrecked: Nightmare at Sea" at bounding box center [79, 227] width 144 height 10
click at [106, 177] on p "81757898: Shipwrecked: Nightmare at Sea" at bounding box center [79, 182] width 144 height 10
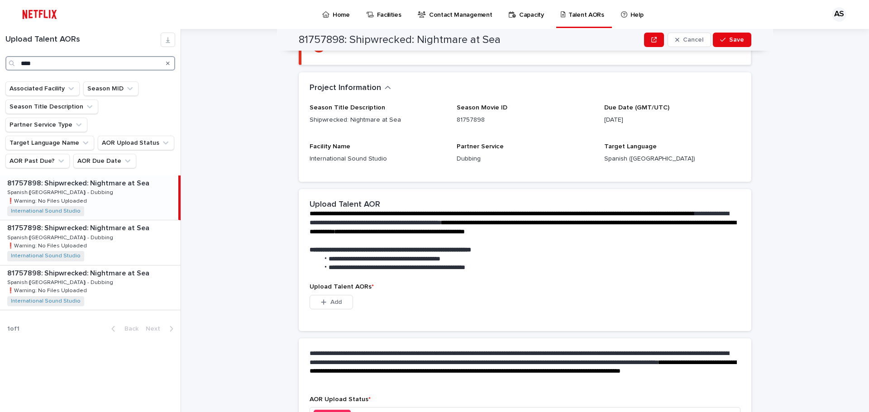
drag, startPoint x: 51, startPoint y: 67, endPoint x: 0, endPoint y: 57, distance: 52.0
click at [0, 57] on div "Upload Talent AORs ****" at bounding box center [90, 52] width 181 height 38
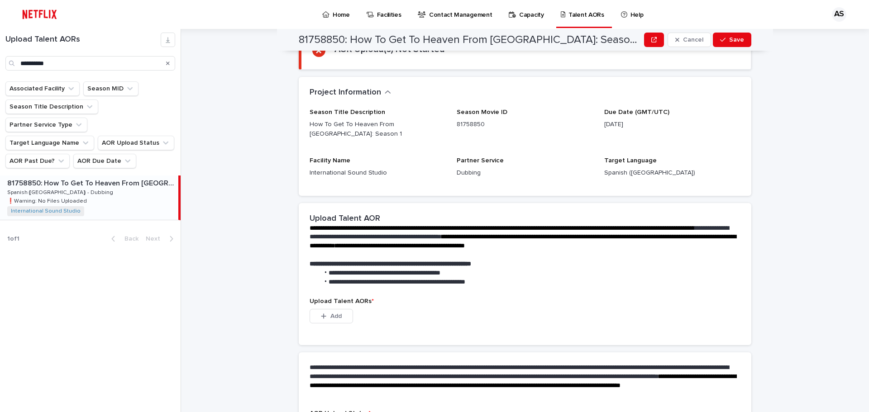
click at [93, 177] on p "81758850: How To Get To Heaven From [GEOGRAPHIC_DATA]: Season 1" at bounding box center [91, 182] width 169 height 10
drag, startPoint x: 53, startPoint y: 64, endPoint x: 2, endPoint y: 37, distance: 58.3
click at [0, 41] on div "**********" at bounding box center [90, 52] width 181 height 38
type input "*"
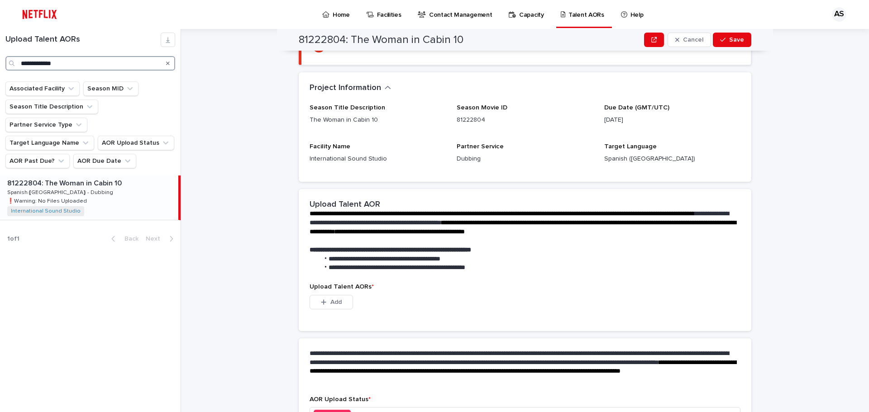
drag, startPoint x: 84, startPoint y: 62, endPoint x: 0, endPoint y: -38, distance: 130.4
click at [0, 0] on html "**********" at bounding box center [434, 206] width 869 height 412
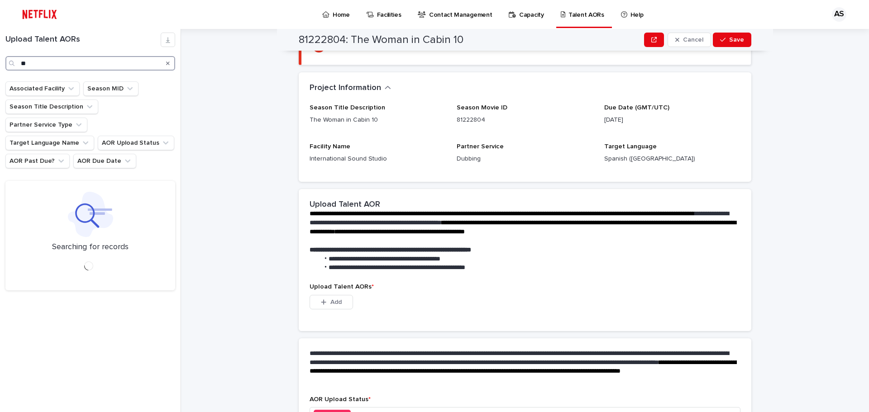
type input "*"
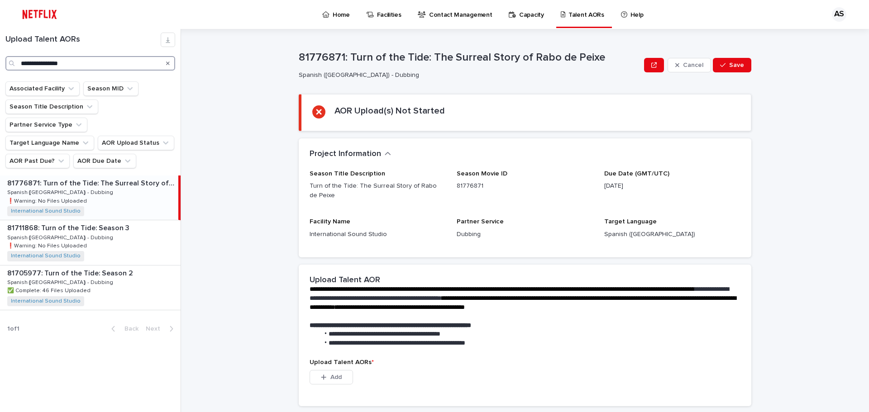
drag, startPoint x: 77, startPoint y: 58, endPoint x: 0, endPoint y: 24, distance: 84.7
click at [0, 25] on div "**********" at bounding box center [434, 206] width 869 height 412
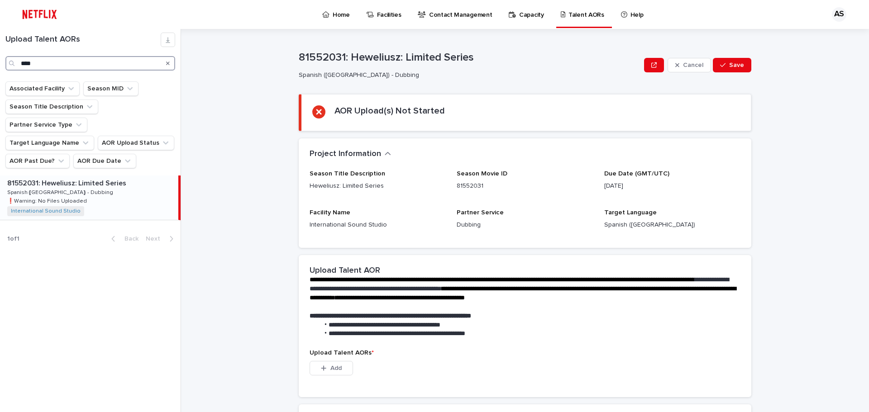
drag, startPoint x: 54, startPoint y: 70, endPoint x: 3, endPoint y: 3, distance: 84.0
click at [0, 13] on div "Home Facilities Contact Management Capacity Talent AORs Help AS Loading... Savi…" at bounding box center [434, 206] width 869 height 412
drag, startPoint x: 70, startPoint y: 61, endPoint x: 0, endPoint y: 20, distance: 80.7
click at [0, 20] on div "Home Facilities Contact Management Capacity Talent AORs Help AS Loading... Savi…" at bounding box center [434, 206] width 869 height 412
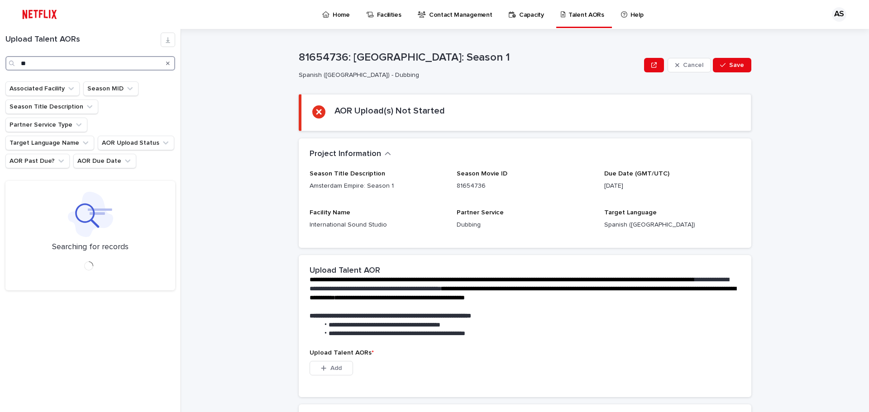
type input "*"
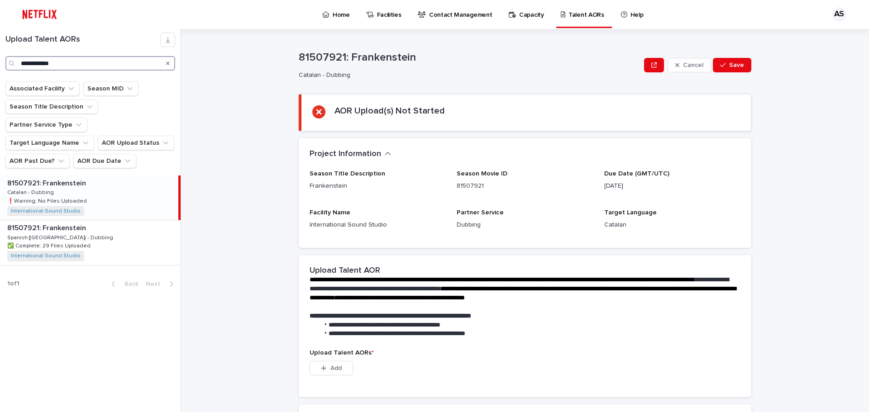
drag, startPoint x: 81, startPoint y: 62, endPoint x: 0, endPoint y: 42, distance: 83.9
click at [0, 45] on div "**********" at bounding box center [90, 52] width 181 height 38
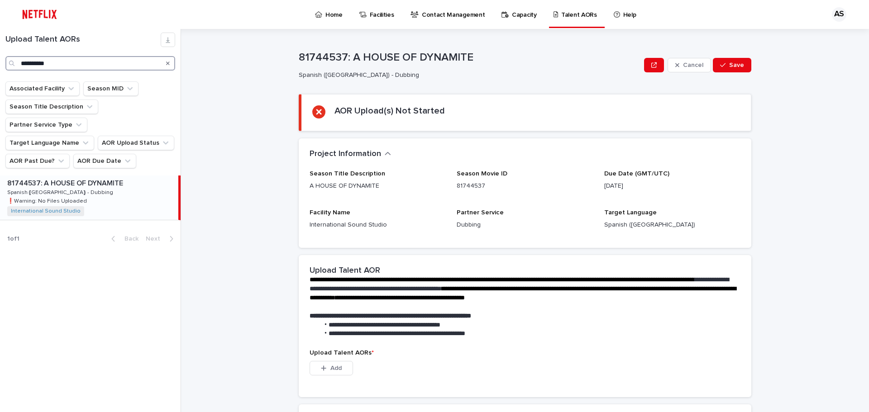
drag, startPoint x: 8, startPoint y: 57, endPoint x: 0, endPoint y: 20, distance: 37.5
click at [0, 20] on div "**********" at bounding box center [434, 206] width 869 height 412
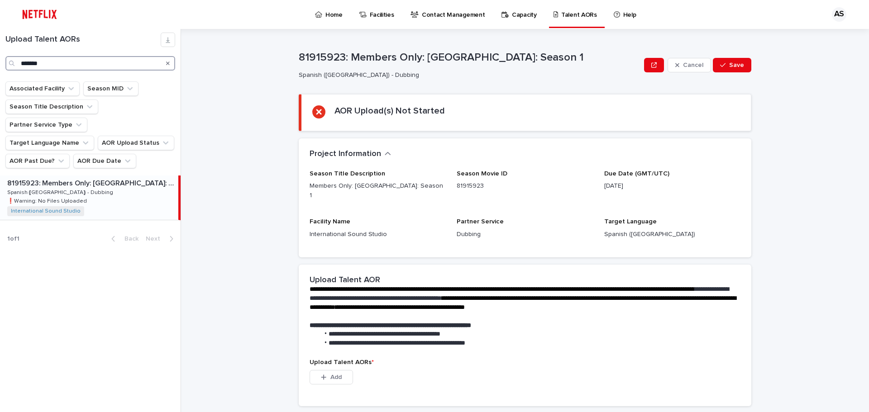
type input "*******"
click at [92, 177] on p "81915923: Members Only: [GEOGRAPHIC_DATA]: Season 1" at bounding box center [91, 182] width 169 height 10
click at [314, 14] on div "Home" at bounding box center [330, 9] width 33 height 19
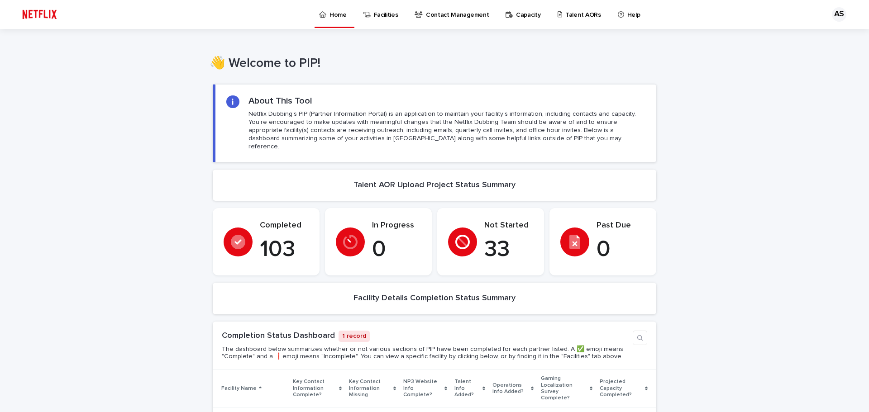
click at [565, 11] on p "Talent AORs" at bounding box center [583, 9] width 36 height 19
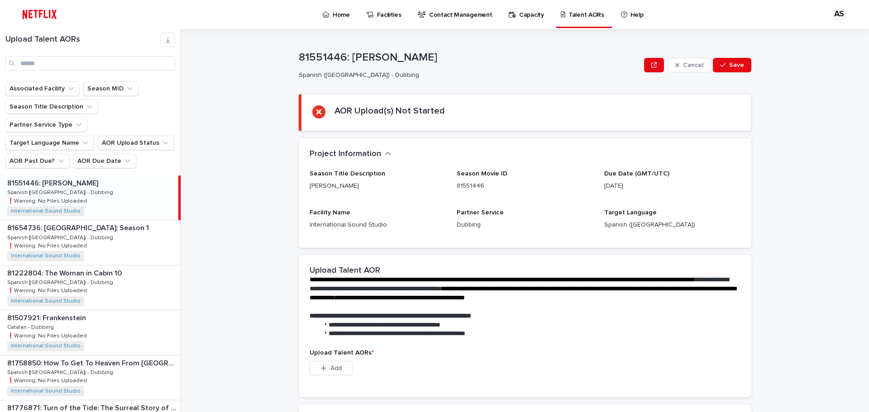
click at [46, 177] on p "81551446: [PERSON_NAME]" at bounding box center [53, 182] width 93 height 10
drag, startPoint x: 363, startPoint y: 57, endPoint x: 348, endPoint y: 59, distance: 15.9
click at [348, 59] on p "81551446: [PERSON_NAME]" at bounding box center [470, 57] width 342 height 13
copy p "[PERSON_NAME]"
click at [45, 61] on input "Search" at bounding box center [90, 63] width 170 height 14
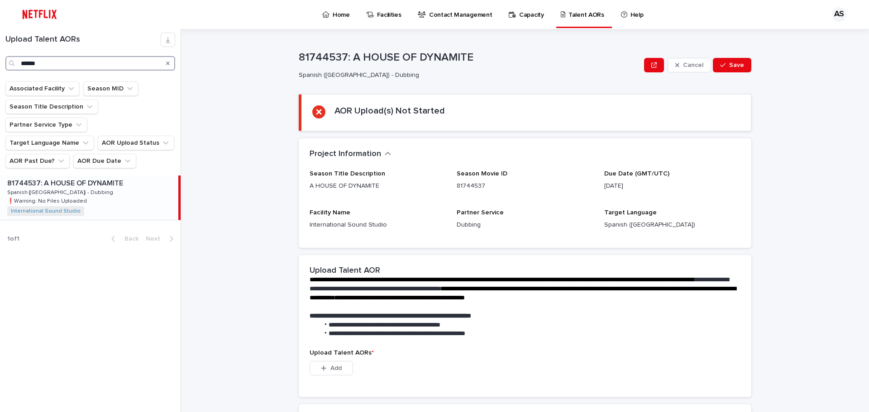
type input "******"
drag, startPoint x: 168, startPoint y: 64, endPoint x: 166, endPoint y: 72, distance: 7.7
click at [169, 64] on icon "Search" at bounding box center [168, 64] width 4 height 4
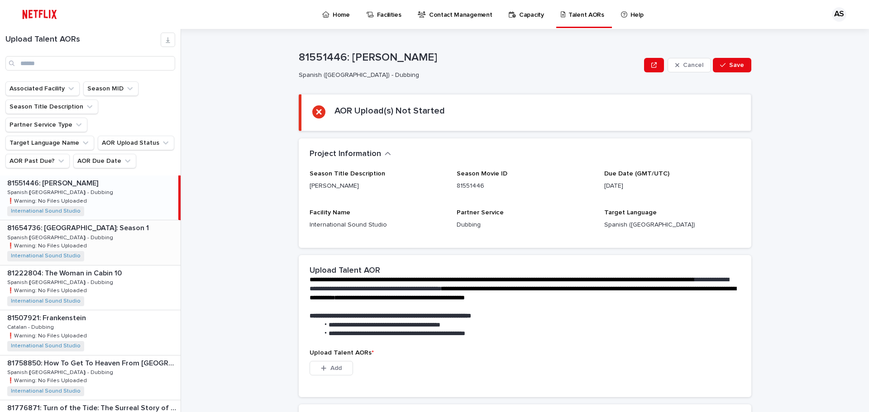
click at [87, 222] on p "81654736: [GEOGRAPHIC_DATA]: Season 1" at bounding box center [78, 227] width 143 height 10
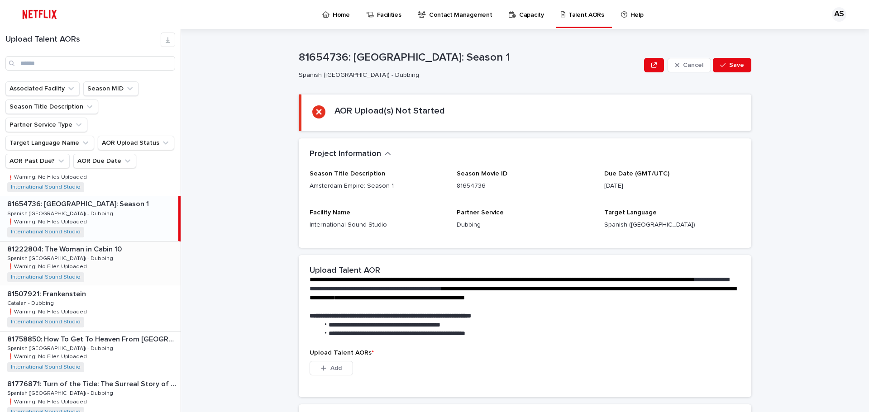
scroll to position [45, 0]
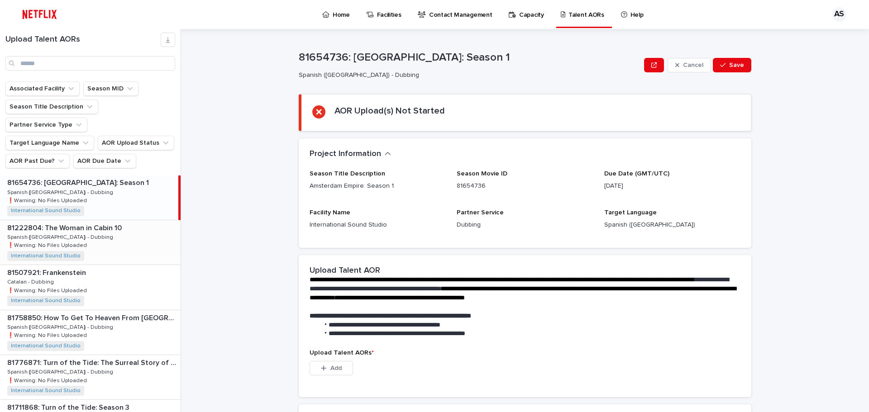
click at [87, 222] on p "81222804: The Woman in Cabin 10" at bounding box center [65, 227] width 116 height 10
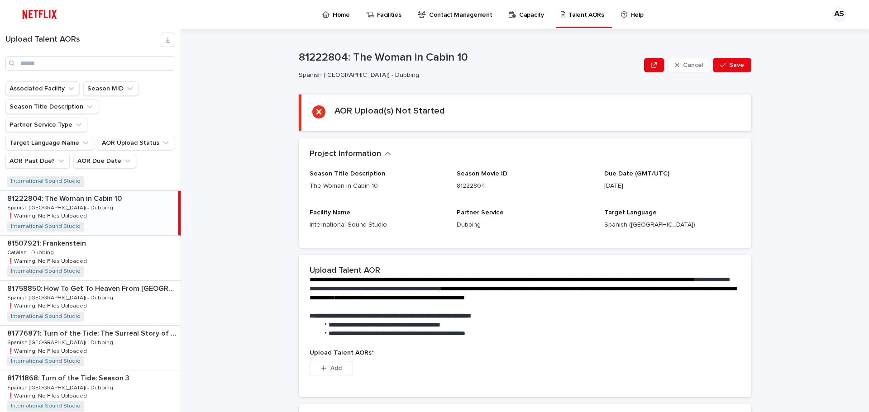
scroll to position [91, 0]
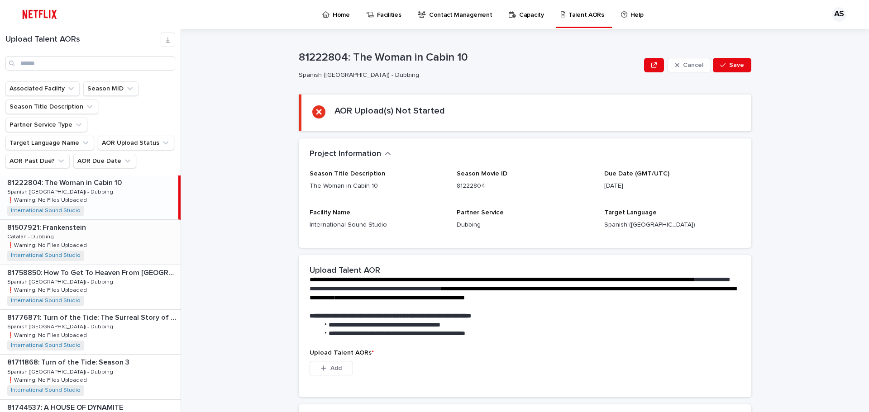
click at [80, 222] on p "81507921: Frankenstein" at bounding box center [47, 227] width 81 height 10
click at [91, 267] on p "81758850: How To Get To Heaven From [GEOGRAPHIC_DATA]: Season 1" at bounding box center [93, 272] width 172 height 10
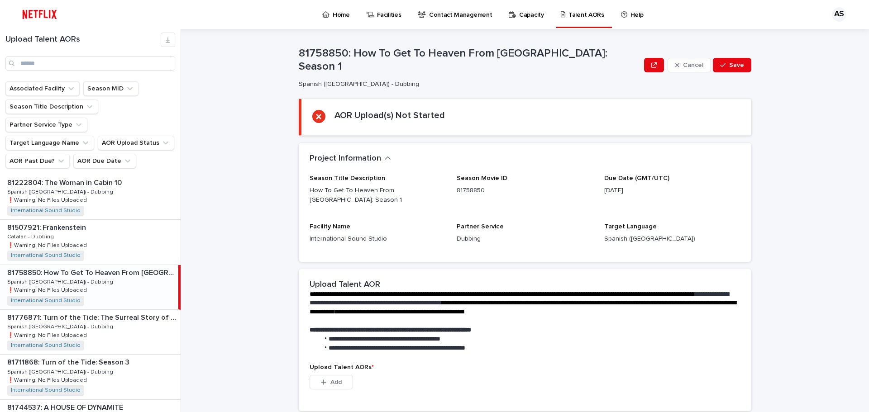
scroll to position [136, 0]
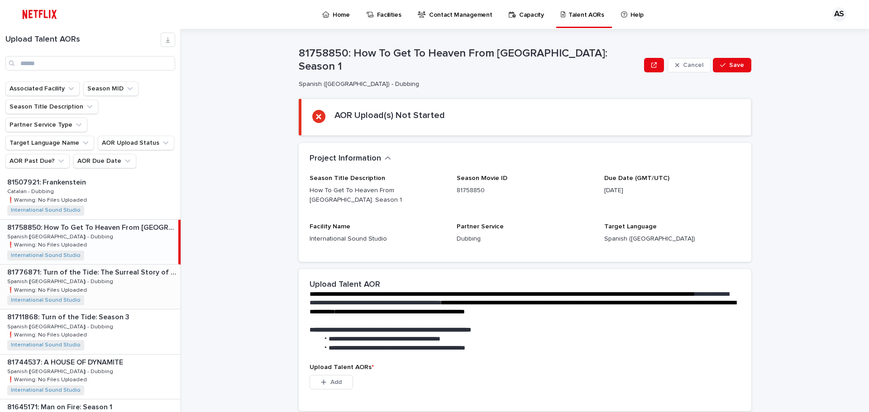
click at [91, 267] on p "81776871: Turn of the Tide: The Surreal Story of Rabo de Peixe" at bounding box center [93, 272] width 172 height 10
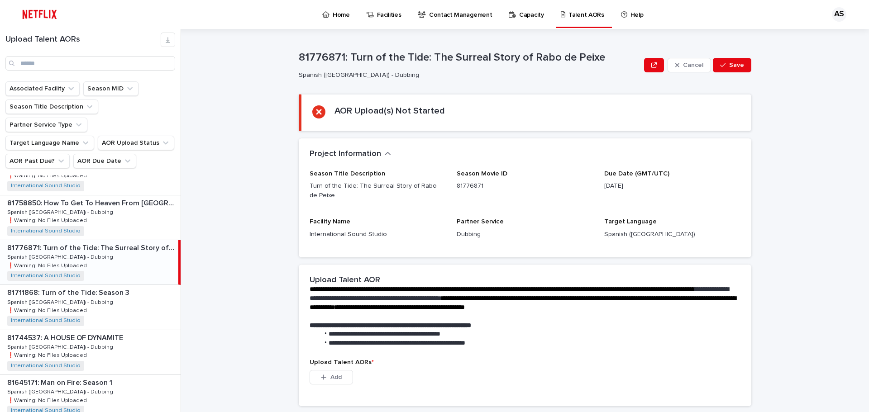
scroll to position [181, 0]
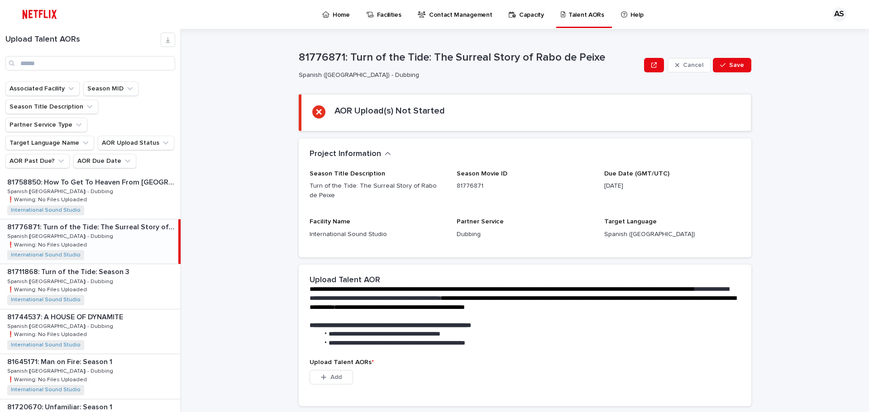
click at [91, 266] on p "81711868: Turn of the Tide: Season 3" at bounding box center [69, 271] width 124 height 10
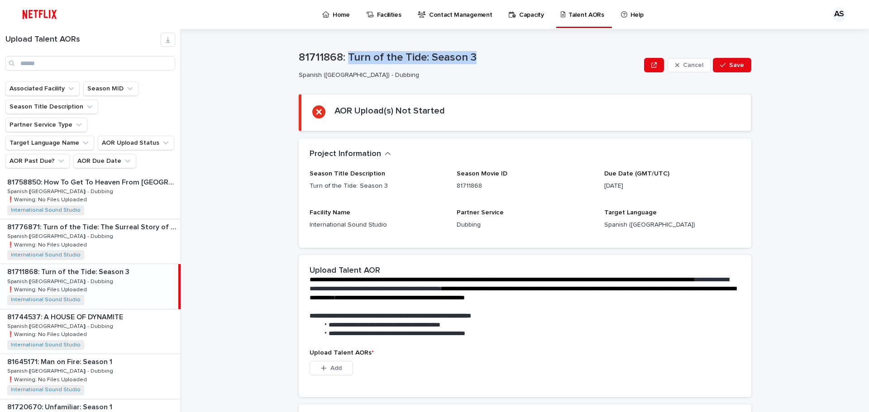
drag, startPoint x: 468, startPoint y: 56, endPoint x: 345, endPoint y: 59, distance: 122.7
click at [345, 59] on p "81711868: Turn of the Tide: Season 3" at bounding box center [470, 57] width 342 height 13
copy p "Turn of the Tide: Season 3"
click at [96, 311] on p "81744537: A HOUSE OF DYNAMITE" at bounding box center [66, 316] width 118 height 10
click at [100, 243] on div "81776871: Turn of the Tide: The Surreal Story of Rabo de Peixe 81776871: Turn o…" at bounding box center [90, 241] width 181 height 44
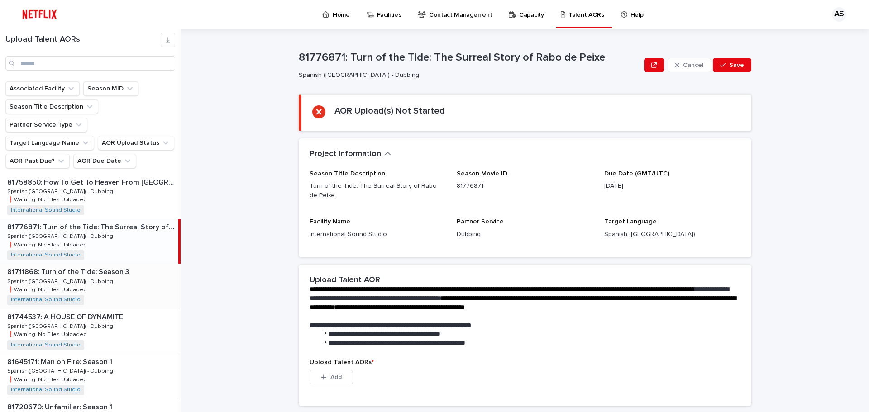
click at [103, 266] on p "81711868: Turn of the Tide: Season 3" at bounding box center [69, 271] width 124 height 10
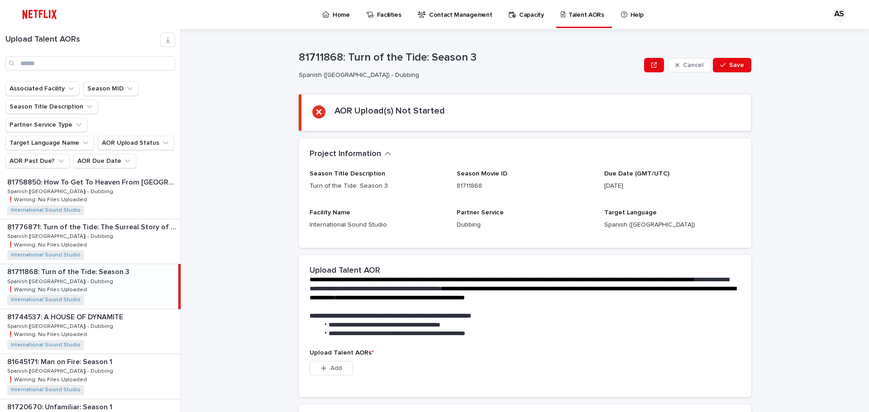
scroll to position [226, 0]
click at [103, 266] on p "81744537: A HOUSE OF DYNAMITE" at bounding box center [66, 271] width 118 height 10
click at [85, 311] on p "81645171: Man on Fire: Season 1" at bounding box center [60, 316] width 107 height 10
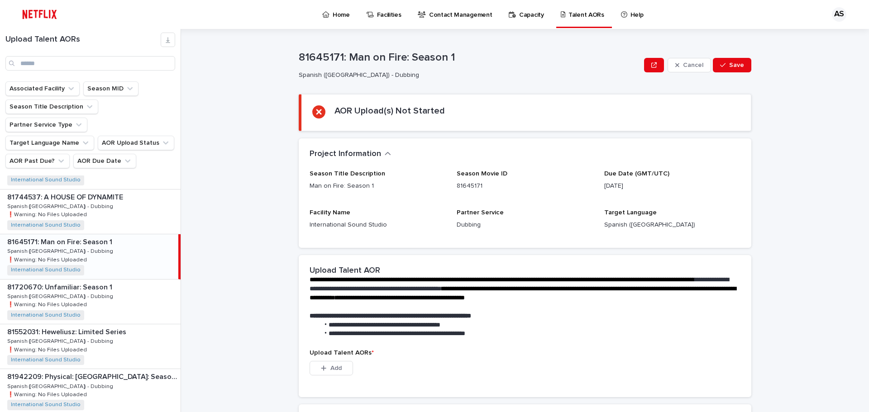
scroll to position [317, 0]
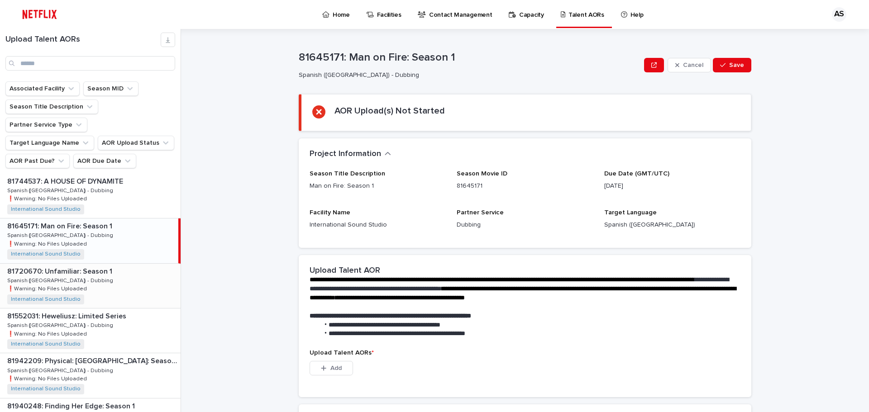
click at [84, 266] on p "81720670: Unfamiliar: Season 1" at bounding box center [60, 271] width 107 height 10
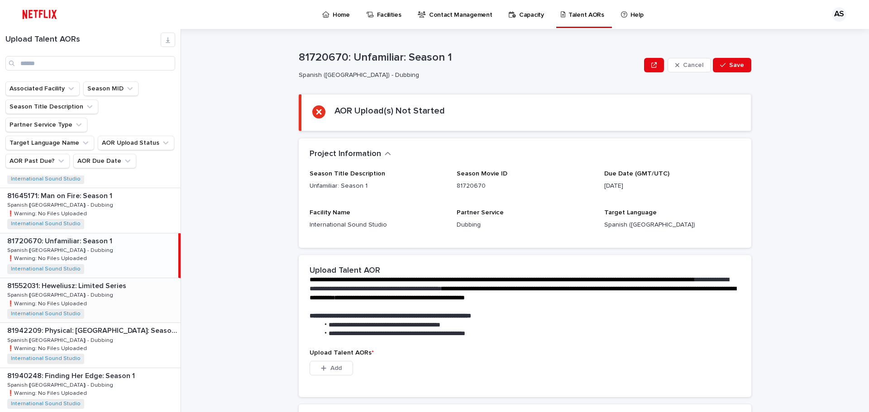
scroll to position [362, 0]
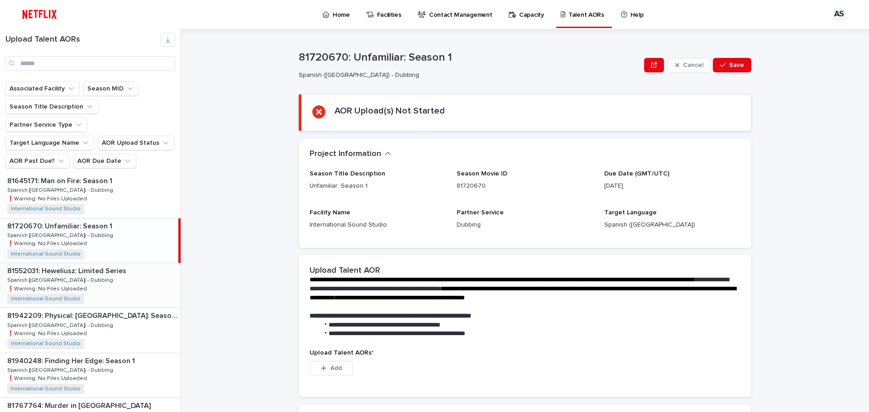
click at [85, 263] on div "81552031: Heweliusz: Limited Series 81552031: Heweliusz: Limited Series Spanish…" at bounding box center [90, 285] width 181 height 44
click at [85, 310] on p "81942209: Physical: [GEOGRAPHIC_DATA]: Season 1" at bounding box center [93, 315] width 172 height 10
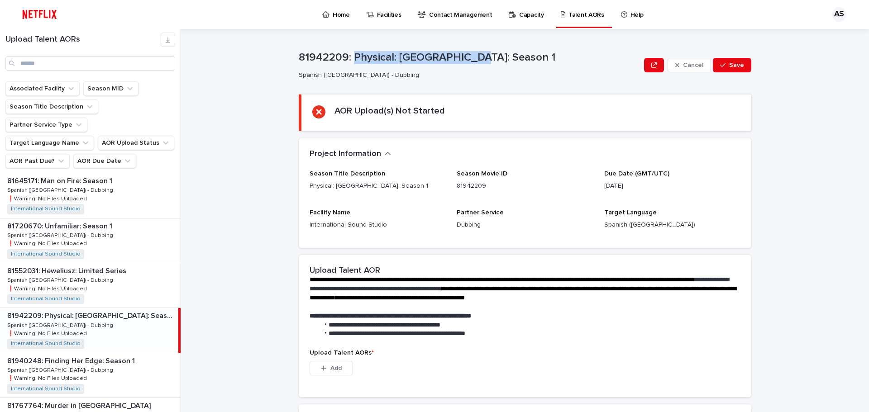
drag, startPoint x: 466, startPoint y: 54, endPoint x: 353, endPoint y: 57, distance: 113.2
click at [353, 57] on p "81942209: Physical: [GEOGRAPHIC_DATA]: Season 1" at bounding box center [470, 57] width 342 height 13
copy p "Physical: [GEOGRAPHIC_DATA]: Season 1"
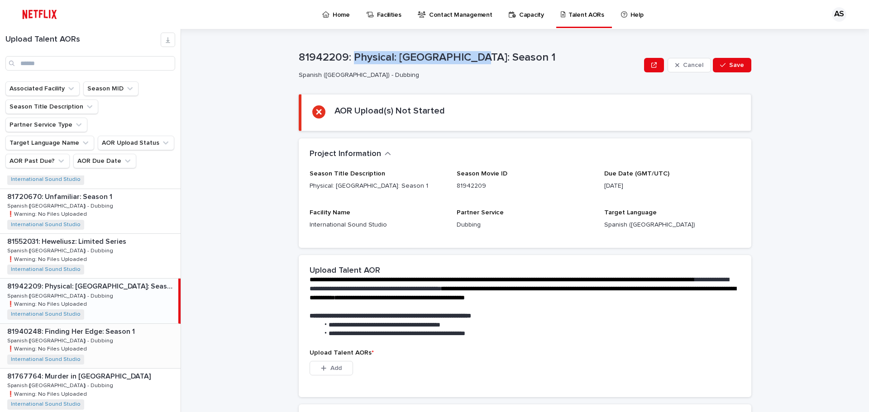
scroll to position [407, 0]
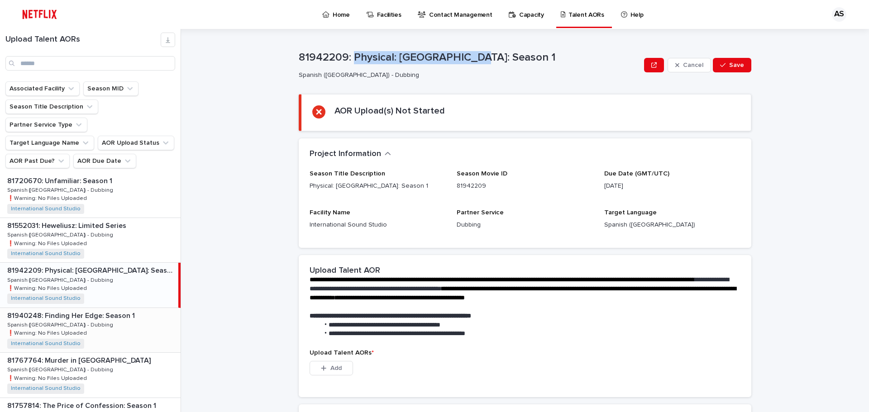
click at [114, 310] on p "81940248: Finding Her Edge: Season 1" at bounding box center [71, 315] width 129 height 10
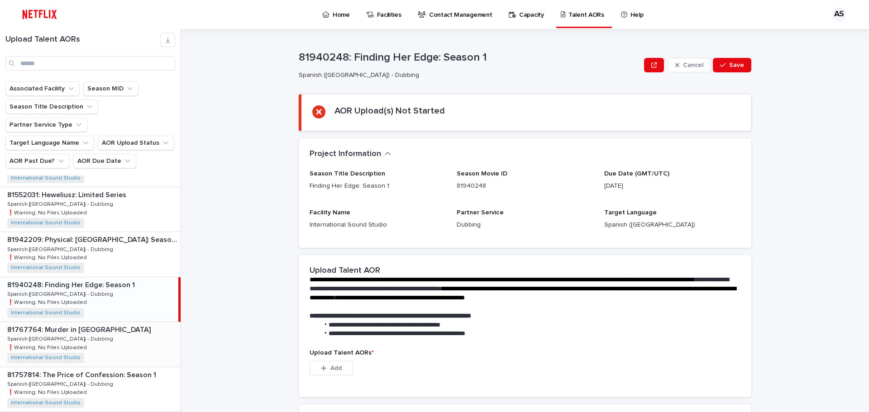
scroll to position [453, 0]
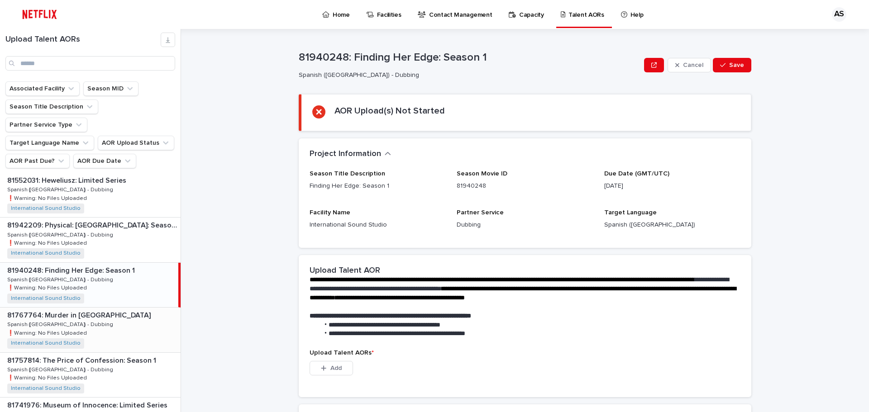
click at [84, 310] on p "81767764: Murder in [GEOGRAPHIC_DATA]" at bounding box center [79, 315] width 145 height 10
drag, startPoint x: 395, startPoint y: 59, endPoint x: 348, endPoint y: 61, distance: 46.2
click at [348, 61] on p "81767764: Murder in [GEOGRAPHIC_DATA]" at bounding box center [470, 57] width 342 height 13
copy p "Murder in [GEOGRAPHIC_DATA]"
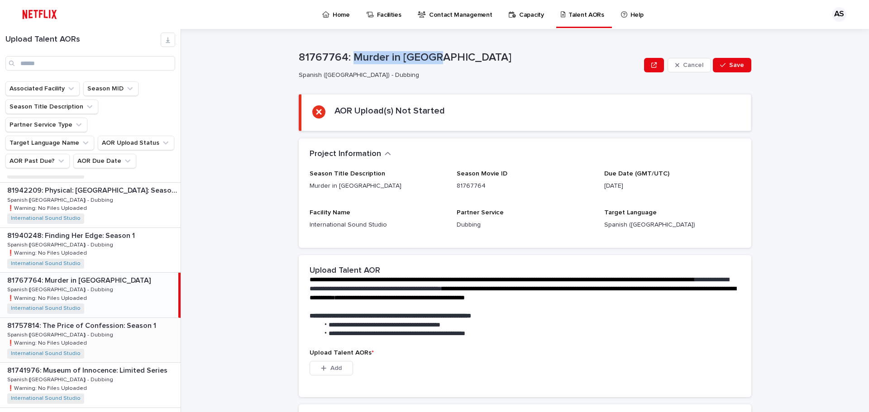
scroll to position [498, 0]
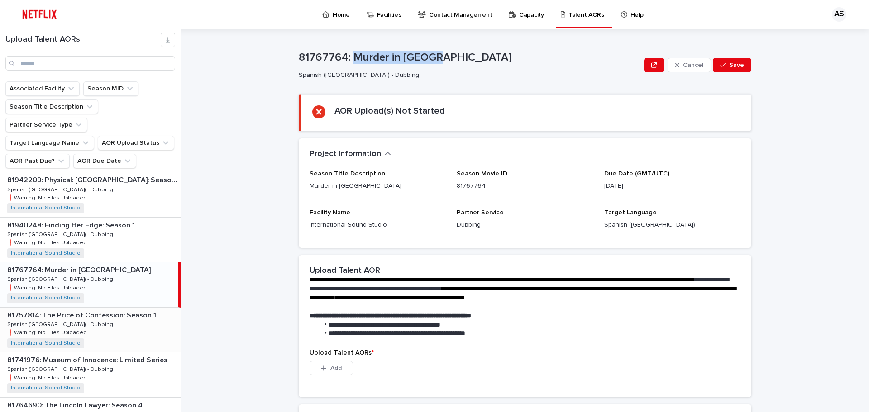
click at [85, 310] on p "81757814: The Price of Confession: Season 1" at bounding box center [82, 315] width 151 height 10
drag, startPoint x: 515, startPoint y: 56, endPoint x: 345, endPoint y: 52, distance: 169.8
click at [345, 52] on p "81757814: The Price of Confession: Season 1" at bounding box center [470, 57] width 342 height 13
copy p "The Price of Confession: Season 1"
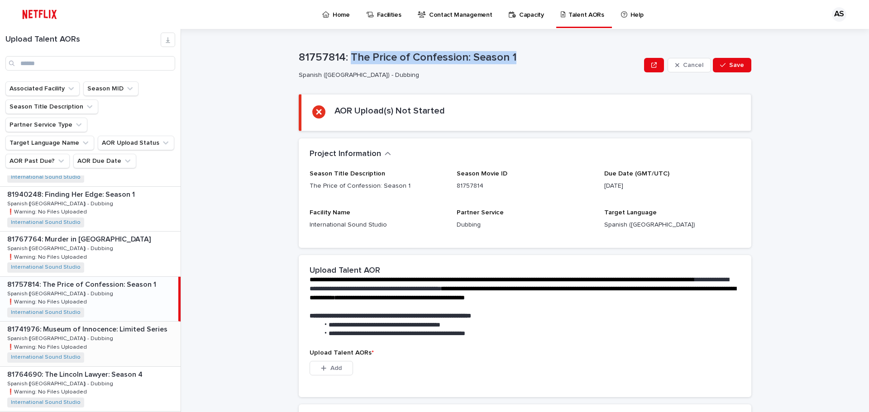
scroll to position [543, 0]
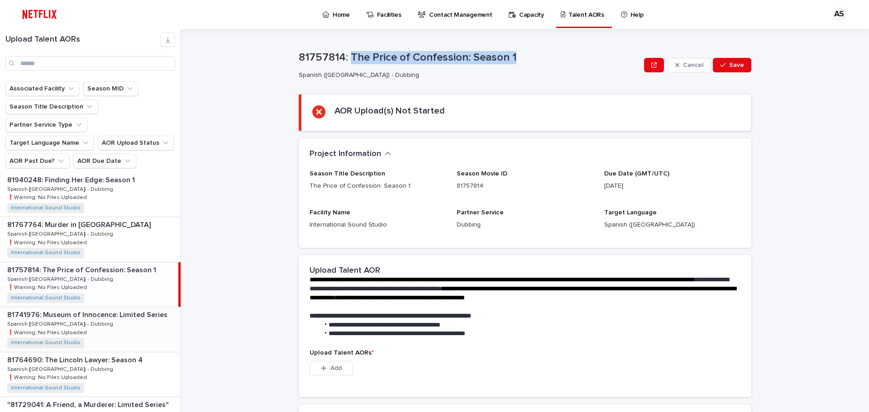
click at [112, 309] on p "81741976: Museum of Innocence: Limited Series" at bounding box center [88, 314] width 162 height 10
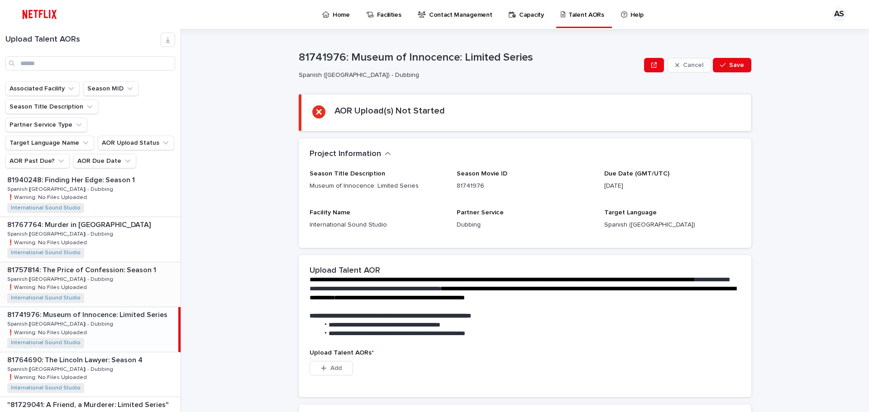
drag, startPoint x: 108, startPoint y: 258, endPoint x: 108, endPoint y: 277, distance: 19.0
click at [108, 262] on div "81757814: The Price of Confession: Season 1 81757814: The Price of Confession: …" at bounding box center [90, 284] width 181 height 44
click at [100, 307] on div "81741976: Museum of Innocence: Limited Series 81741976: Museum of Innocence: Li…" at bounding box center [90, 329] width 181 height 44
click at [100, 307] on div "81764690: The Lincoln Lawyer: Season 4 81764690: The Lincoln Lawyer: Season 4 S…" at bounding box center [90, 329] width 181 height 44
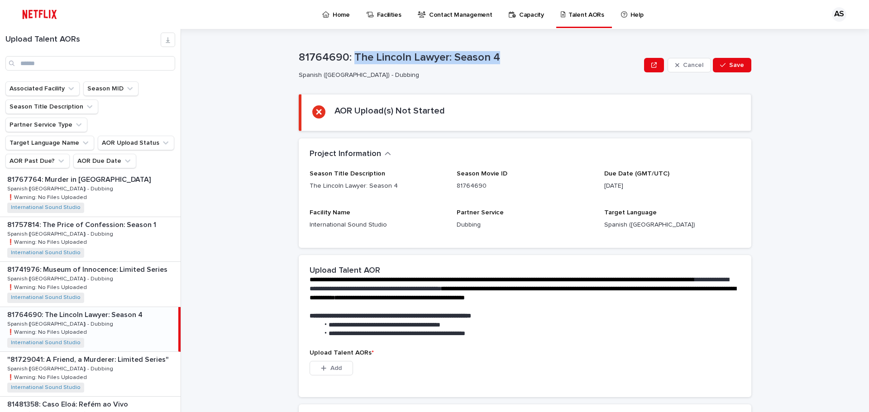
drag, startPoint x: 498, startPoint y: 55, endPoint x: 352, endPoint y: 57, distance: 145.7
click at [352, 57] on p "81764690: The Lincoln Lawyer: Season 4" at bounding box center [470, 57] width 342 height 13
copy p "The Lincoln Lawyer: Season 4"
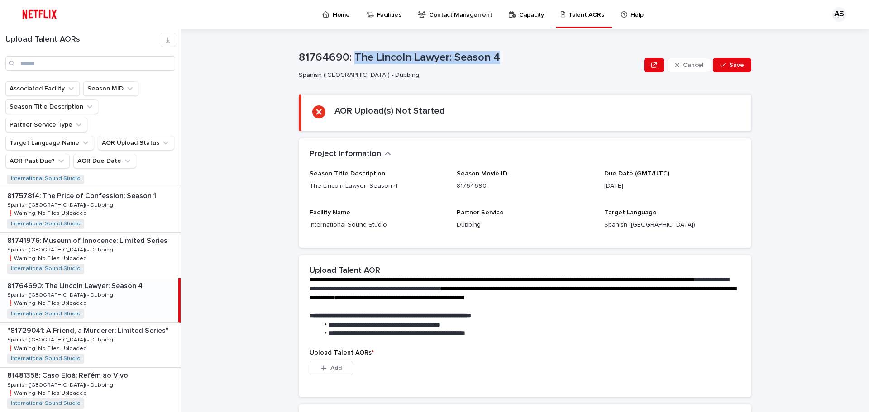
scroll to position [634, 0]
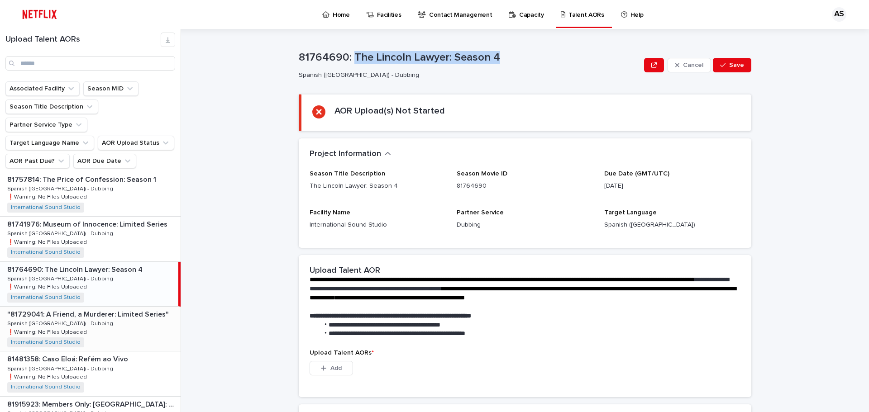
click at [100, 307] on div ""81729041: A Friend, a Murderer: Limited Series" "81729041: A Friend, a Murdere…" at bounding box center [90, 329] width 181 height 44
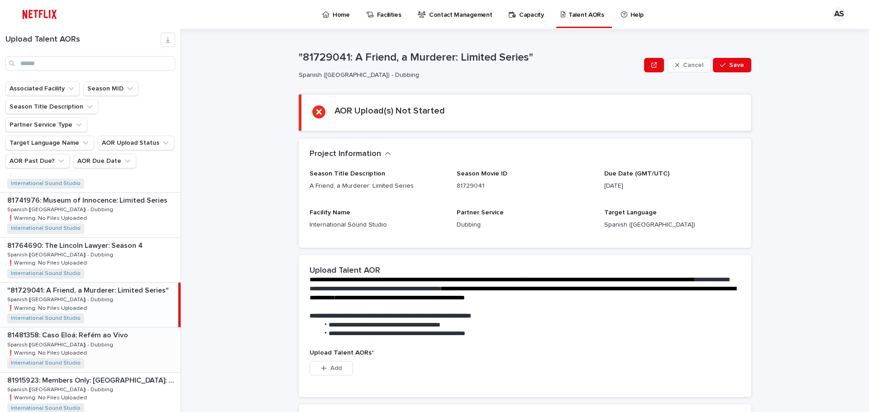
scroll to position [679, 0]
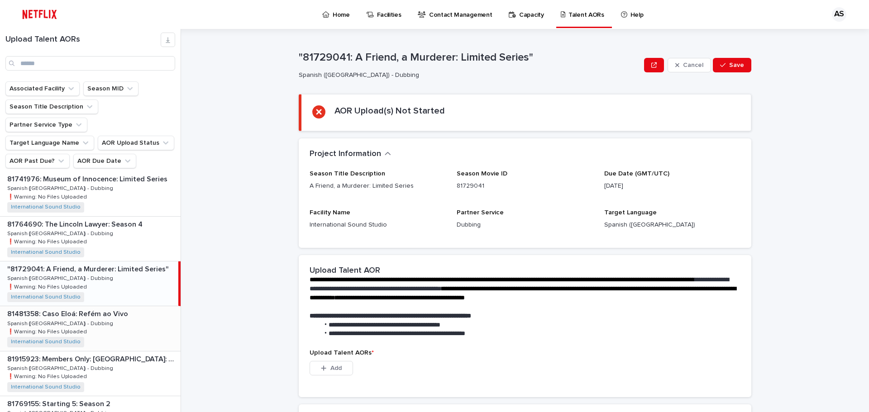
click at [84, 308] on p "81481358: Caso Eloá: Refém ao Vivo" at bounding box center [68, 313] width 123 height 10
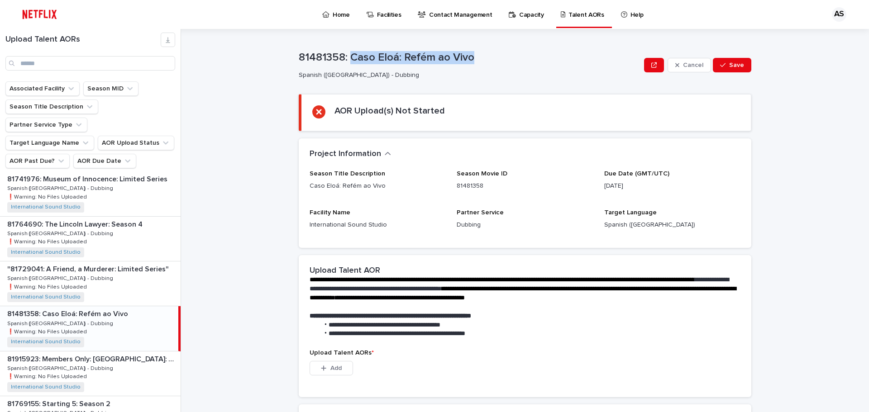
drag, startPoint x: 473, startPoint y: 55, endPoint x: 349, endPoint y: 57, distance: 124.0
click at [349, 57] on p "81481358: Caso Eloá: Refém ao Vivo" at bounding box center [470, 57] width 342 height 13
copy p "Caso Eloá: Refém ao Vivo"
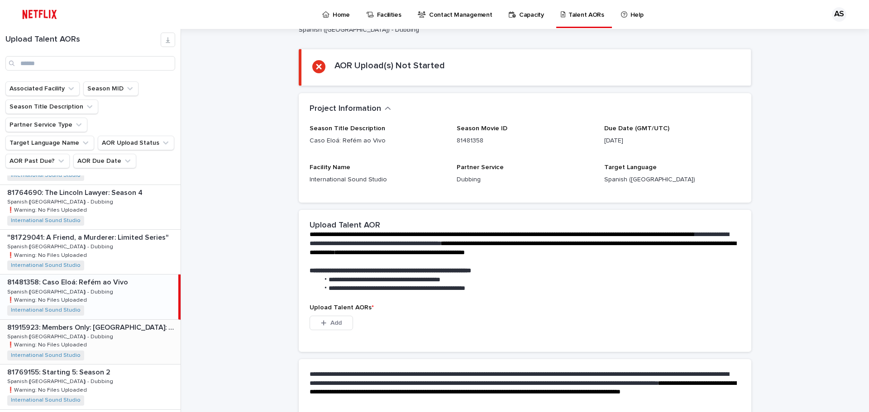
scroll to position [724, 0]
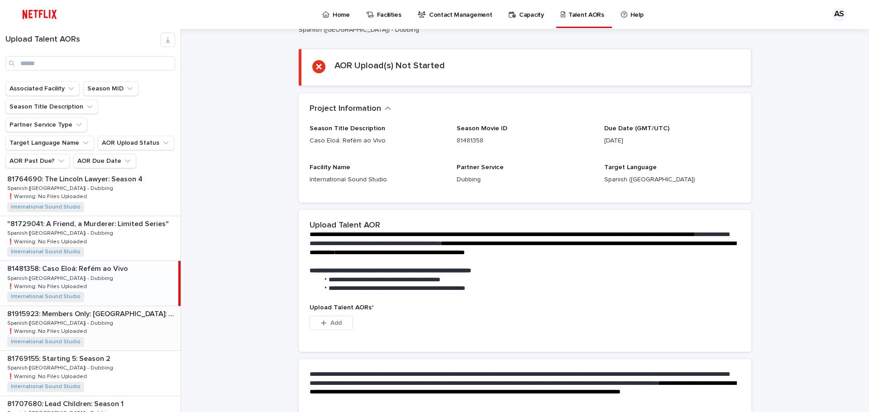
click at [73, 308] on p "81915923: Members Only: [GEOGRAPHIC_DATA]: Season 1" at bounding box center [93, 313] width 172 height 10
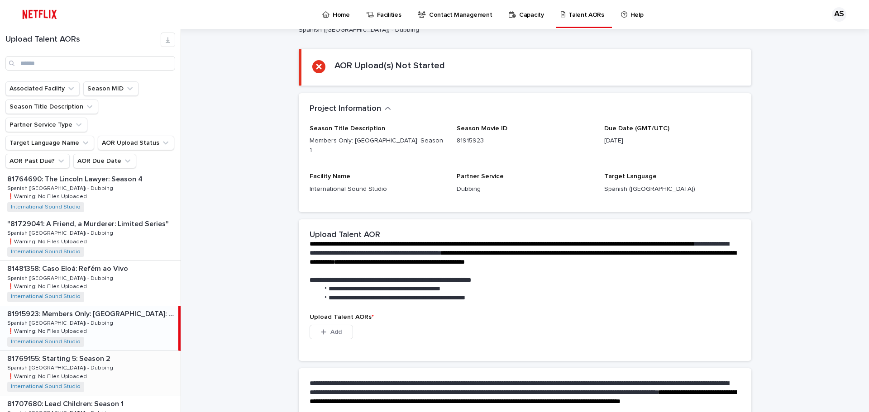
click at [71, 353] on p "81769155: Starting 5: Season 2" at bounding box center [59, 358] width 105 height 10
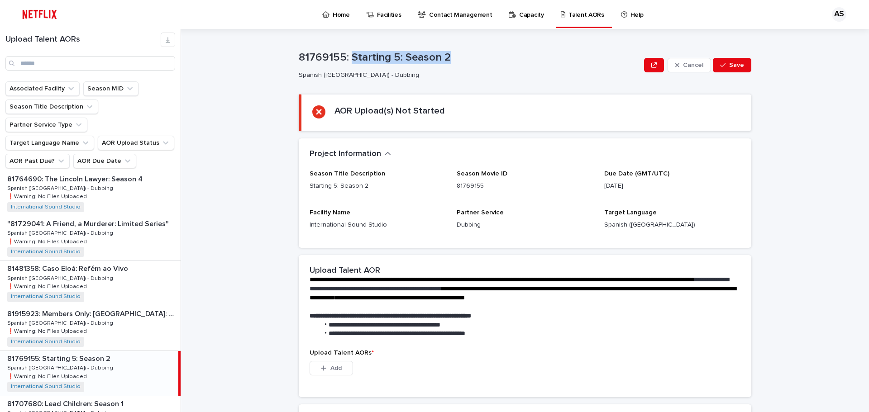
drag, startPoint x: 453, startPoint y: 56, endPoint x: 349, endPoint y: 59, distance: 104.2
click at [349, 59] on p "81769155: Starting 5: Season 2" at bounding box center [470, 57] width 342 height 13
copy p "Starting 5: Season 2"
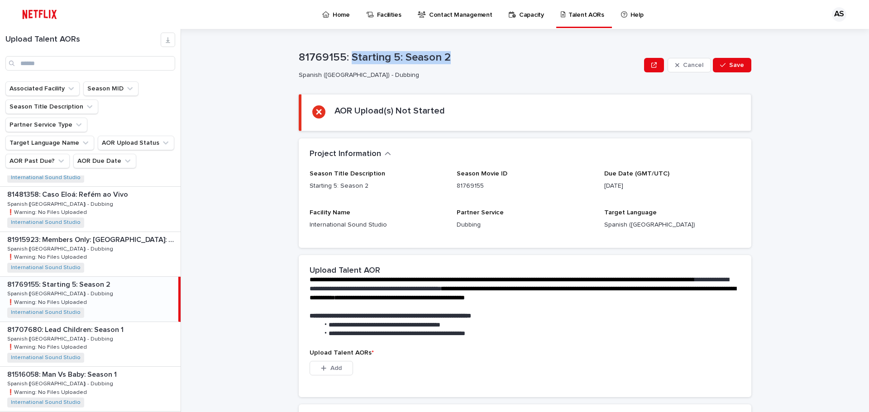
scroll to position [815, 0]
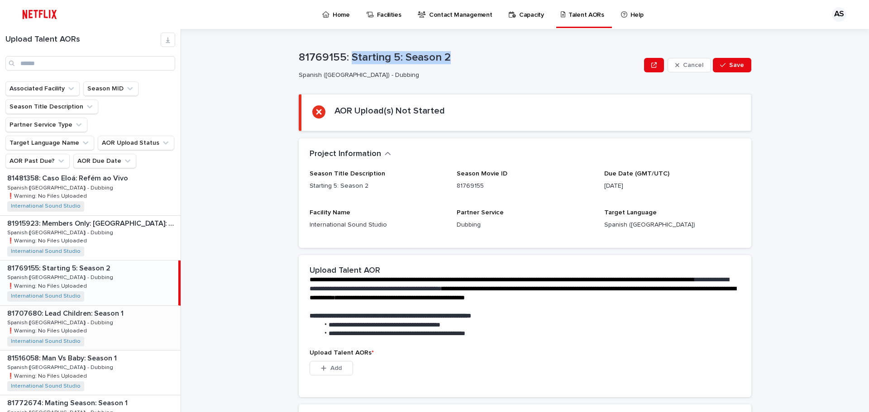
click at [78, 308] on p "81707680: Lead Children: Season 1" at bounding box center [66, 313] width 118 height 10
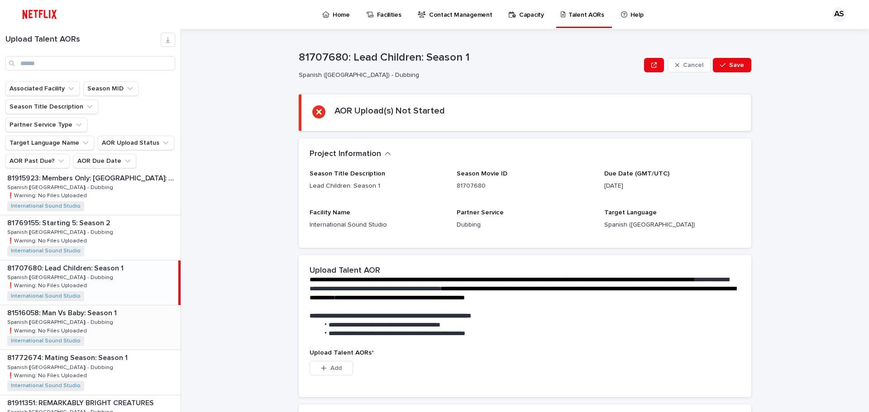
click at [78, 307] on p "81516058: Man Vs Baby: Season 1" at bounding box center [62, 312] width 111 height 10
click at [79, 262] on p "81772674: Mating Season: Season 1" at bounding box center [68, 267] width 122 height 10
click at [80, 307] on p "81911351: REMARKABLY BRIGHT CREATURES" at bounding box center [81, 312] width 148 height 10
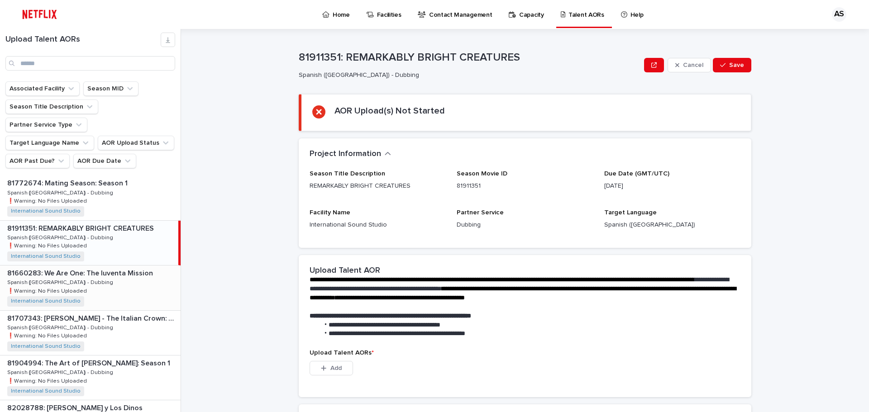
scroll to position [1041, 0]
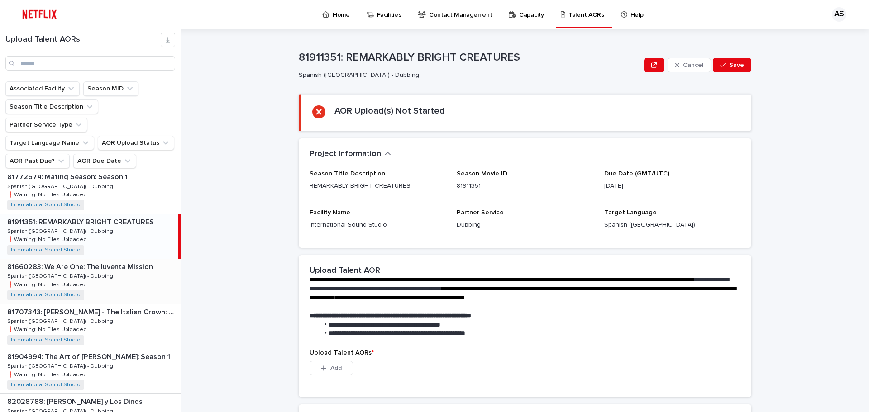
click at [92, 261] on p "81660283: We Are One: The Iuventa Mission" at bounding box center [81, 266] width 148 height 10
click at [88, 306] on p "81707343: [PERSON_NAME] - The Italian Crown: Season 1" at bounding box center [93, 311] width 172 height 10
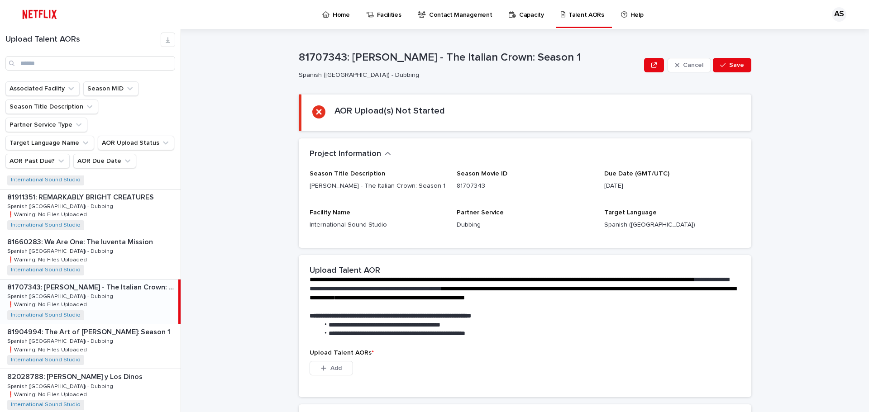
scroll to position [1086, 0]
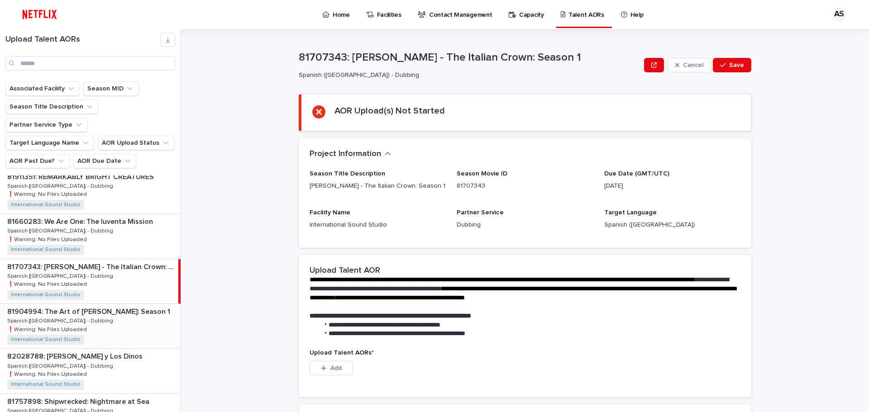
click at [88, 306] on p "81904994: The Art of [PERSON_NAME]: Season 1" at bounding box center [89, 311] width 165 height 10
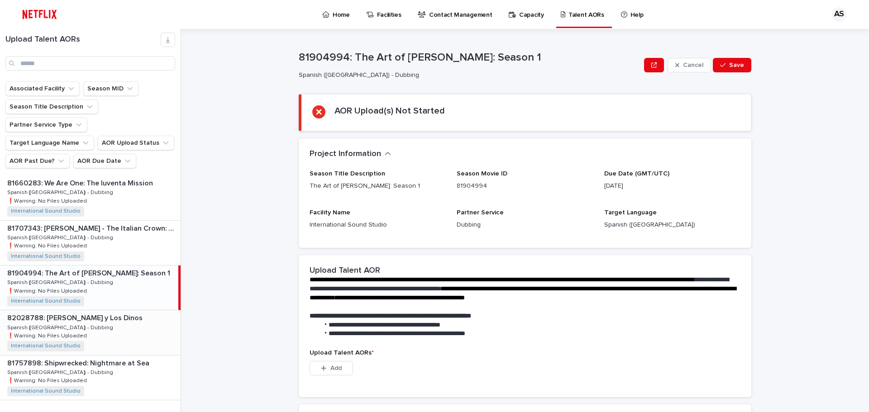
click at [87, 312] on p "82028788: [PERSON_NAME] y Los Dinos" at bounding box center [75, 317] width 137 height 10
drag, startPoint x: 446, startPoint y: 57, endPoint x: 353, endPoint y: 57, distance: 92.8
click at [353, 57] on p "82028788: [PERSON_NAME] y Los Dinos" at bounding box center [470, 57] width 342 height 13
copy p "[PERSON_NAME] y Los Dinos"
click at [113, 358] on p "81757898: Shipwrecked: Nightmare at Sea" at bounding box center [79, 363] width 144 height 10
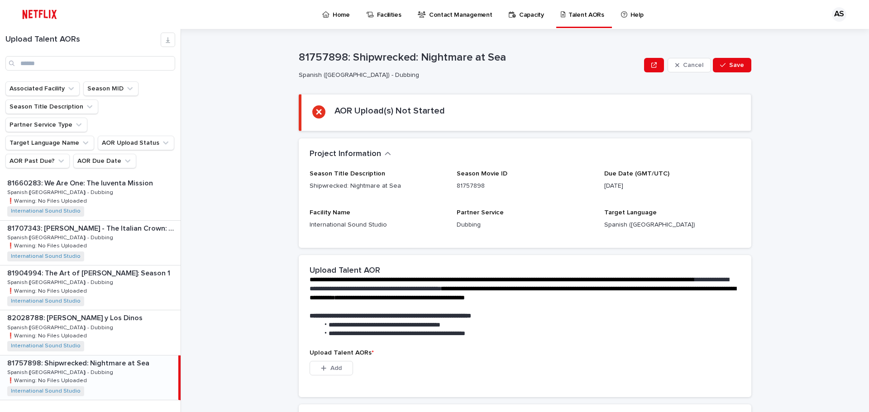
click at [149, 412] on span "Next" at bounding box center [156, 419] width 20 height 6
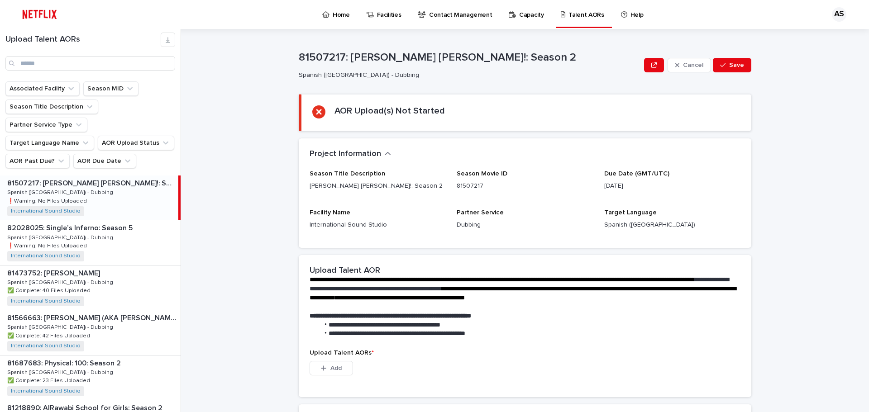
click at [91, 177] on p "81507217: [PERSON_NAME] [PERSON_NAME]!: Season 2" at bounding box center [91, 182] width 169 height 10
click at [76, 222] on p "82028025: Single’s Inferno: Season 5" at bounding box center [70, 227] width 127 height 10
click at [333, 15] on p "Home" at bounding box center [341, 9] width 17 height 19
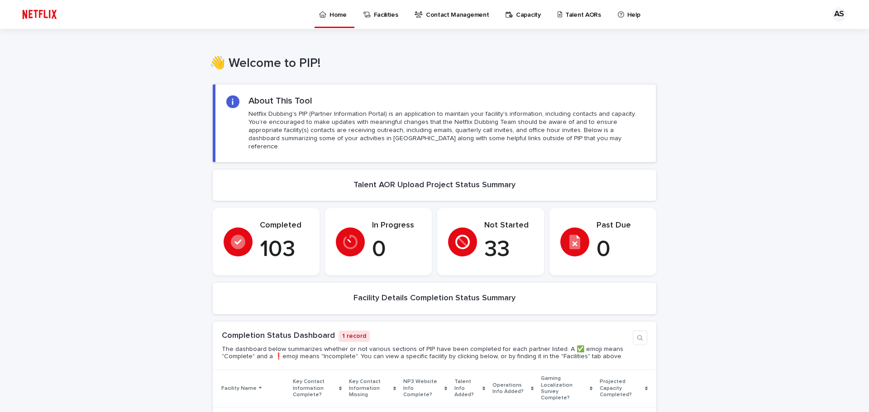
click at [565, 13] on p "Talent AORs" at bounding box center [583, 9] width 36 height 19
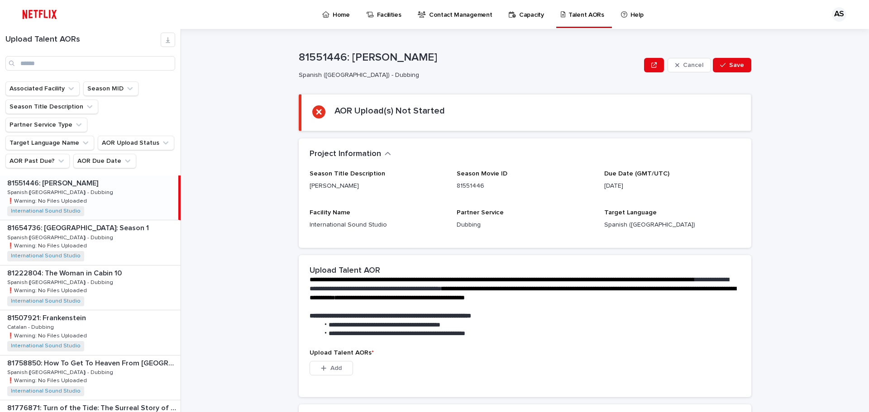
click at [52, 177] on p "81551446: [PERSON_NAME]" at bounding box center [53, 182] width 93 height 10
click at [83, 222] on p "81654736: [GEOGRAPHIC_DATA]: Season 1" at bounding box center [78, 227] width 143 height 10
click at [80, 266] on div "81222804: The Woman in Cabin 10 81222804: The Woman in Cabin 10 Spanish ([GEOGR…" at bounding box center [90, 288] width 181 height 44
click at [57, 312] on p "81507921: Frankenstein" at bounding box center [47, 317] width 81 height 10
drag, startPoint x: 77, startPoint y: 344, endPoint x: 87, endPoint y: 348, distance: 10.4
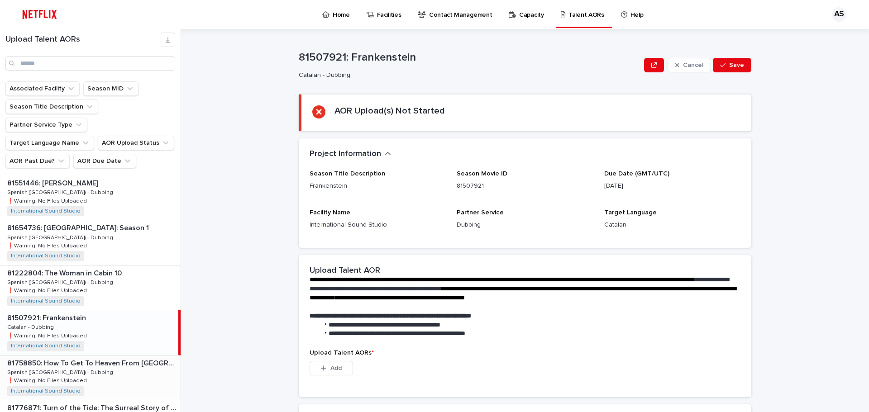
click at [77, 358] on p "81758850: How To Get To Heaven From [GEOGRAPHIC_DATA]: Season 1" at bounding box center [93, 363] width 172 height 10
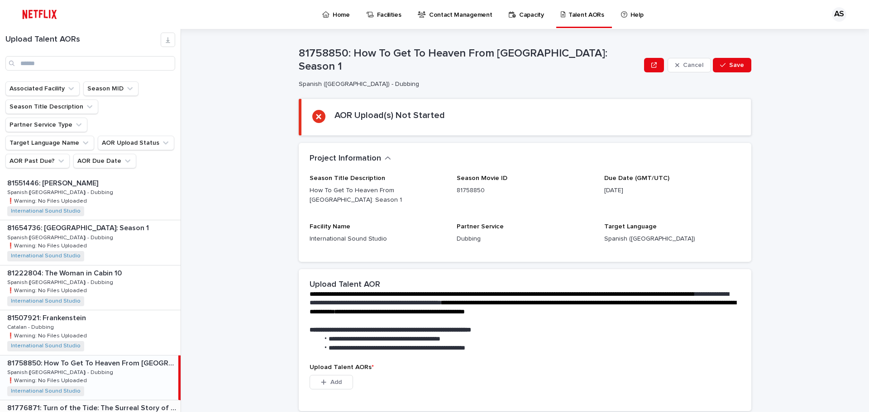
click at [56, 402] on p "81776871: Turn of the Tide: The Surreal Story of Rabo de Peixe" at bounding box center [93, 407] width 172 height 10
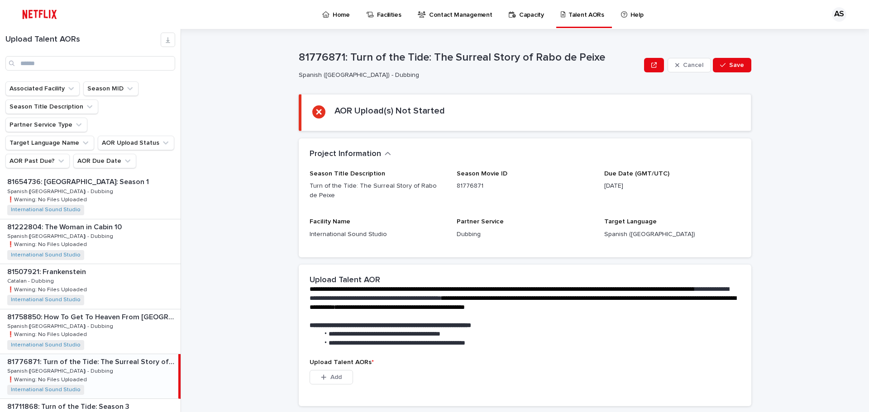
scroll to position [91, 0]
click at [51, 357] on p "81711868: Turn of the Tide: Season 3" at bounding box center [69, 362] width 124 height 10
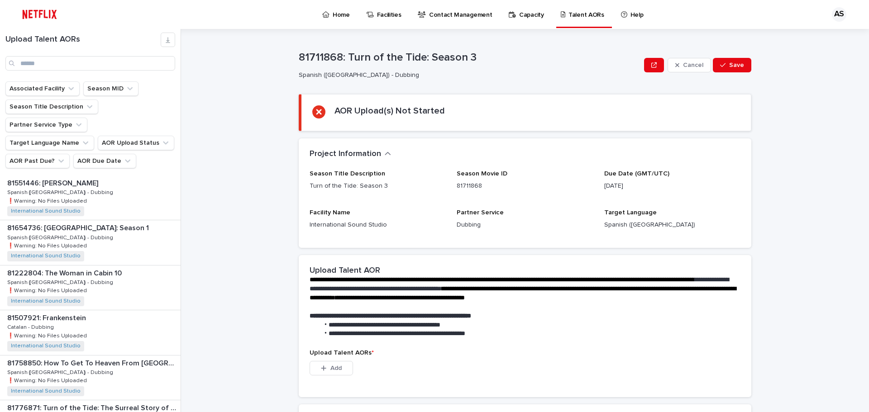
click at [333, 13] on p "Home" at bounding box center [341, 9] width 17 height 19
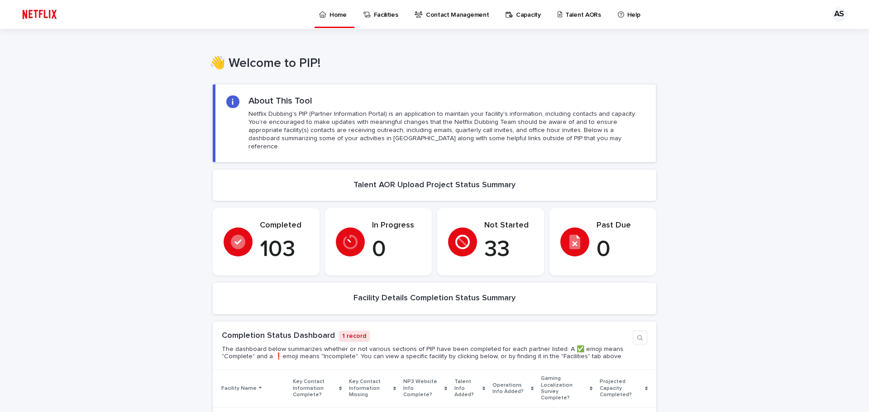
drag, startPoint x: 846, startPoint y: 148, endPoint x: 836, endPoint y: 140, distance: 12.9
click at [846, 148] on div "Loading... Saving… Loading... Saving… Loading... Saving… Loading... Saving… Loa…" at bounding box center [434, 377] width 869 height 605
click at [816, 133] on div "Loading... Saving… Loading... Saving… Loading... Saving… Loading... Saving… Loa…" at bounding box center [434, 377] width 869 height 605
click at [752, 157] on div "Loading... Saving… Loading... Saving… Loading... Saving… Loading... Saving… Loa…" at bounding box center [434, 377] width 869 height 605
click at [683, 320] on div "Loading... Saving… Loading... Saving… Loading... Saving… Loading... Saving… Loa…" at bounding box center [434, 377] width 869 height 605
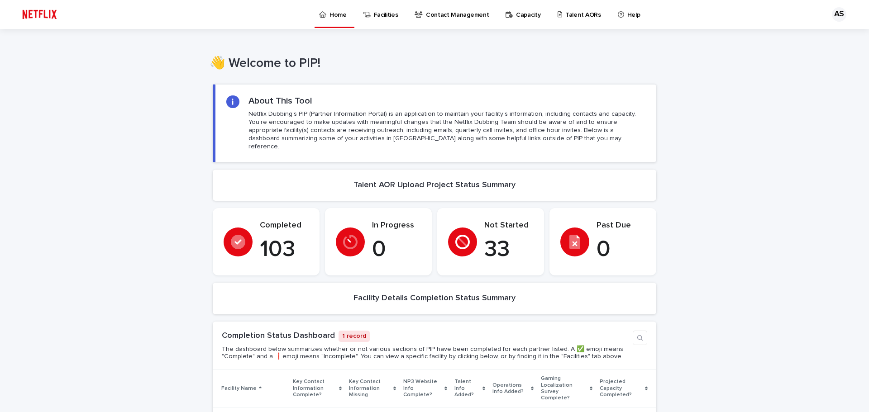
click at [732, 182] on div "Loading... Saving… Loading... Saving… Loading... Saving… Loading... Saving… Loa…" at bounding box center [434, 377] width 869 height 605
click at [759, 181] on div "Loading... Saving… Loading... Saving… Loading... Saving… Loading... Saving… Loa…" at bounding box center [434, 377] width 869 height 605
click at [557, 19] on link "Talent AORs" at bounding box center [581, 14] width 48 height 28
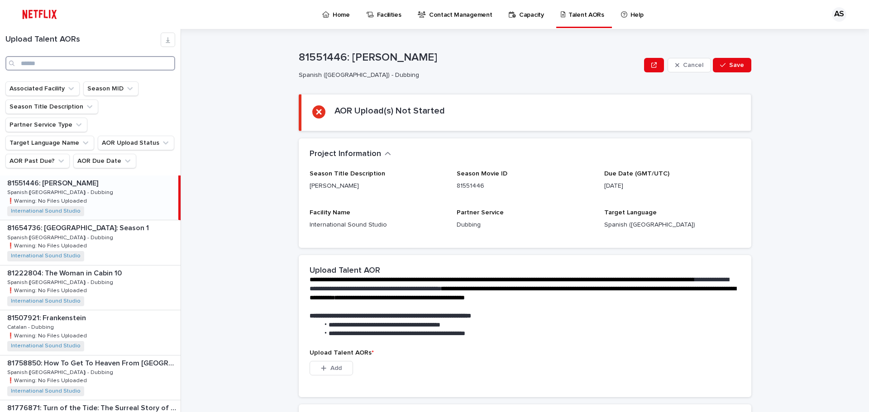
click at [84, 61] on input "Search" at bounding box center [90, 63] width 170 height 14
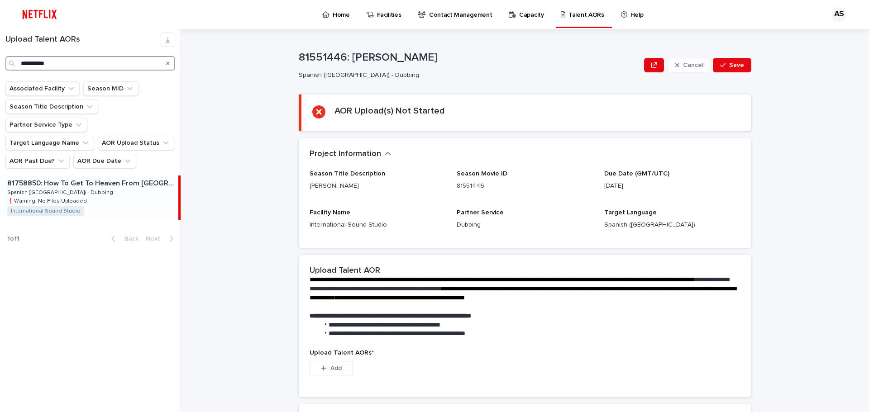
type input "**********"
click at [105, 177] on p "81758850: How To Get To Heaven From [GEOGRAPHIC_DATA]: Season 1" at bounding box center [91, 182] width 169 height 10
